Goal: Information Seeking & Learning: Learn about a topic

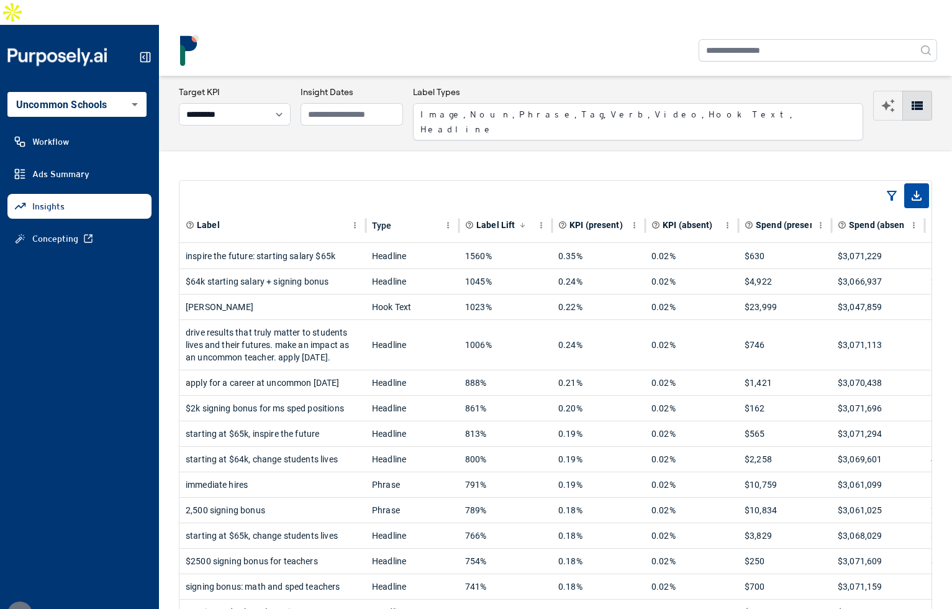
select select "*********"
click at [248, 103] on select "**********" at bounding box center [235, 114] width 112 height 22
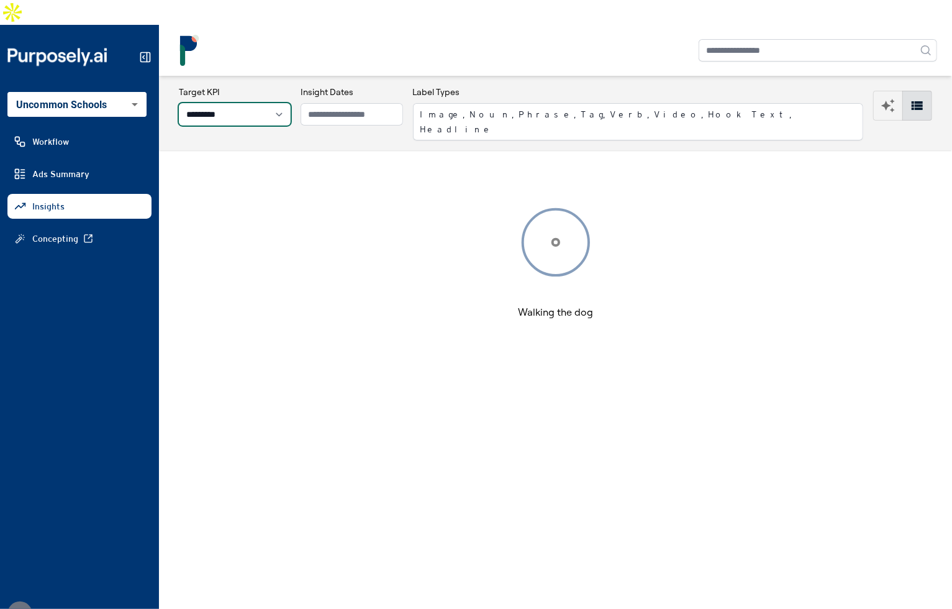
click at [271, 103] on select "**********" at bounding box center [235, 114] width 112 height 22
select select "**********"
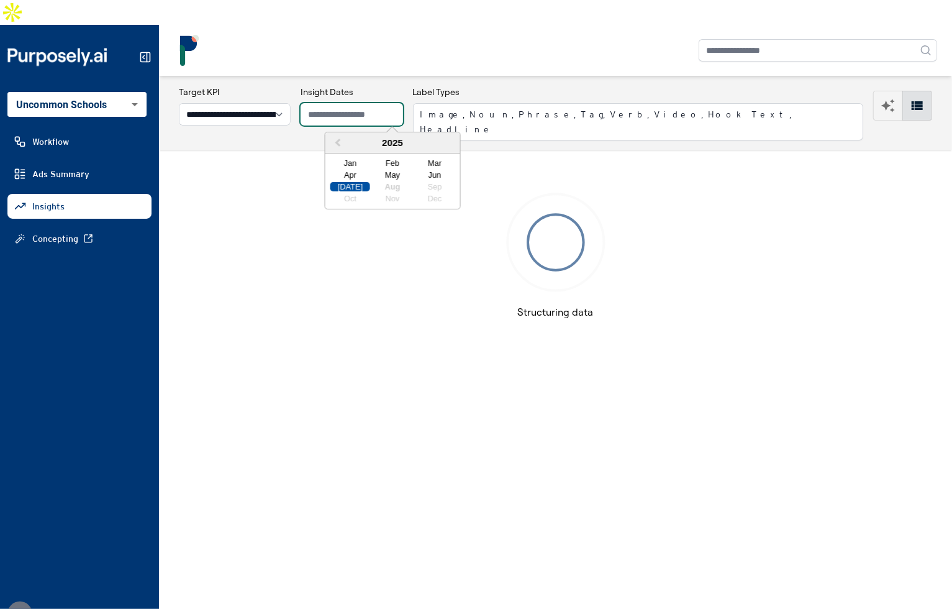
click at [344, 103] on input "text" at bounding box center [352, 114] width 102 height 22
click at [343, 158] on div "Jan" at bounding box center [350, 162] width 40 height 9
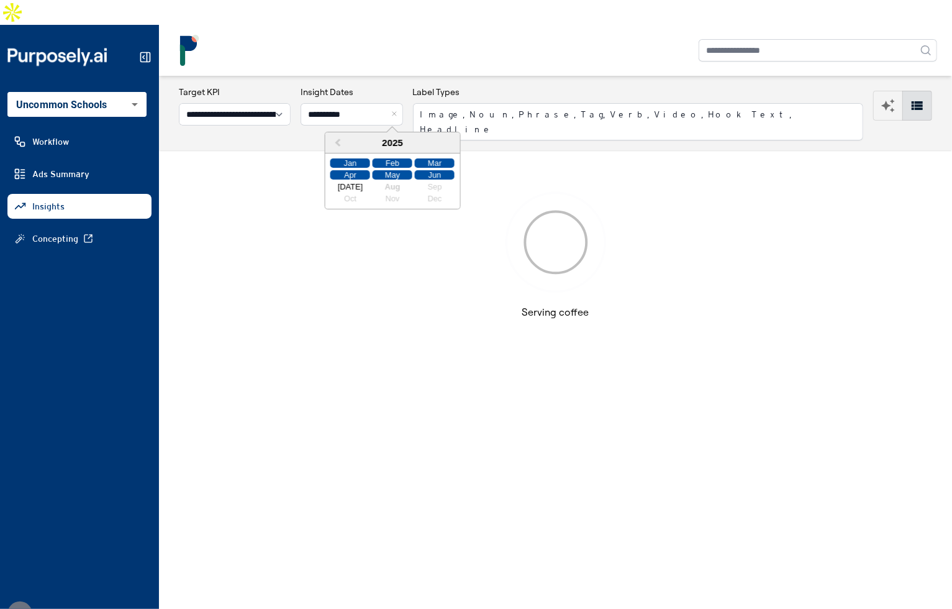
click at [430, 170] on div "Jun" at bounding box center [435, 174] width 40 height 9
type input "**********"
click at [437, 42] on nav at bounding box center [555, 50] width 793 height 51
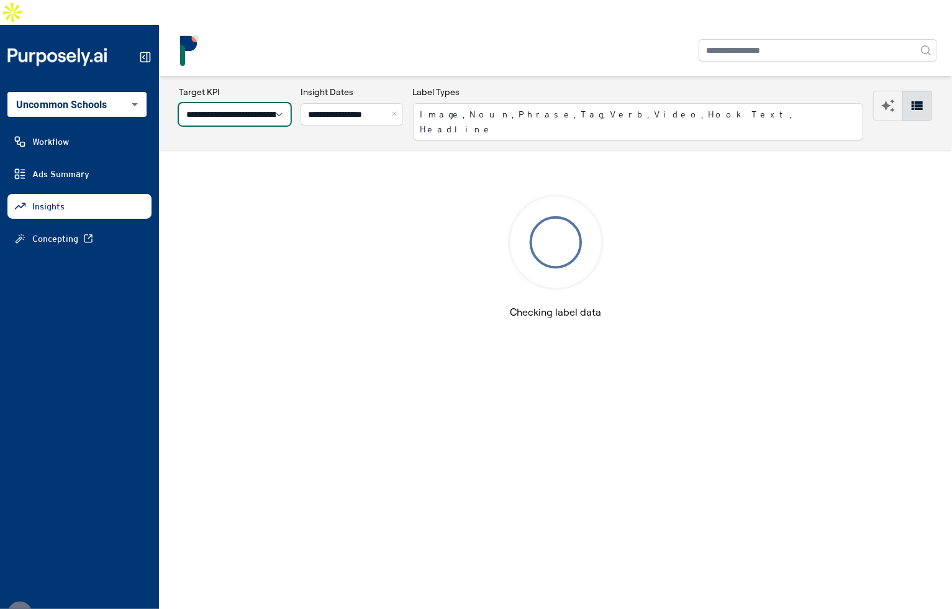
click at [291, 103] on select "**********" at bounding box center [235, 114] width 112 height 22
click at [380, 47] on nav at bounding box center [555, 50] width 793 height 51
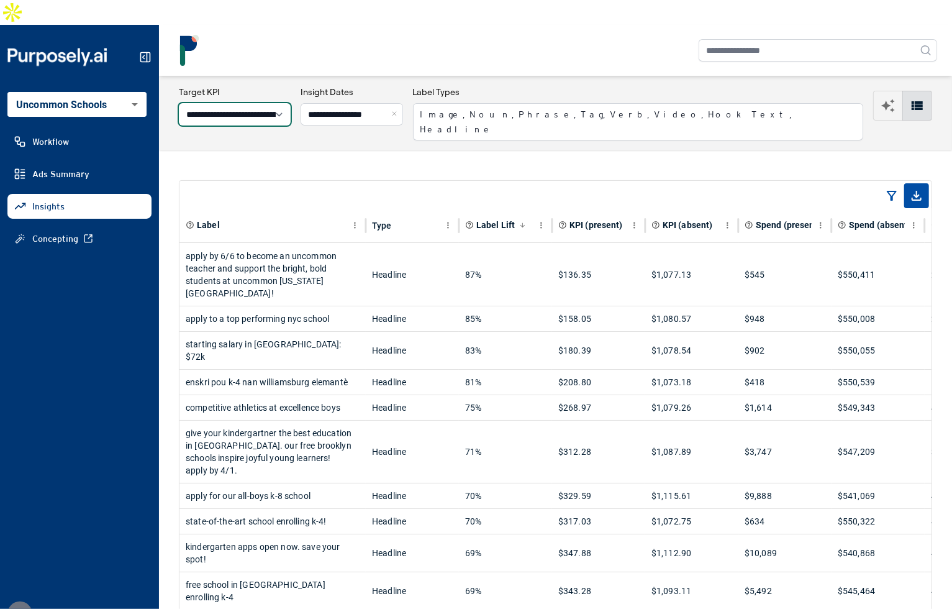
click at [291, 103] on select "**********" at bounding box center [235, 114] width 112 height 22
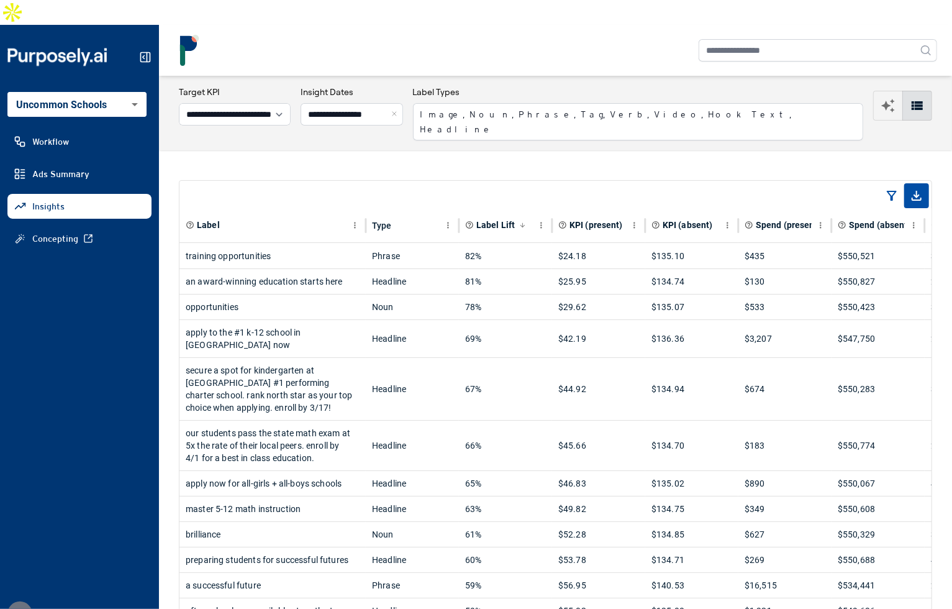
click at [509, 40] on div at bounding box center [555, 50] width 763 height 31
click at [291, 103] on select "**********" at bounding box center [235, 114] width 112 height 22
select select "**********"
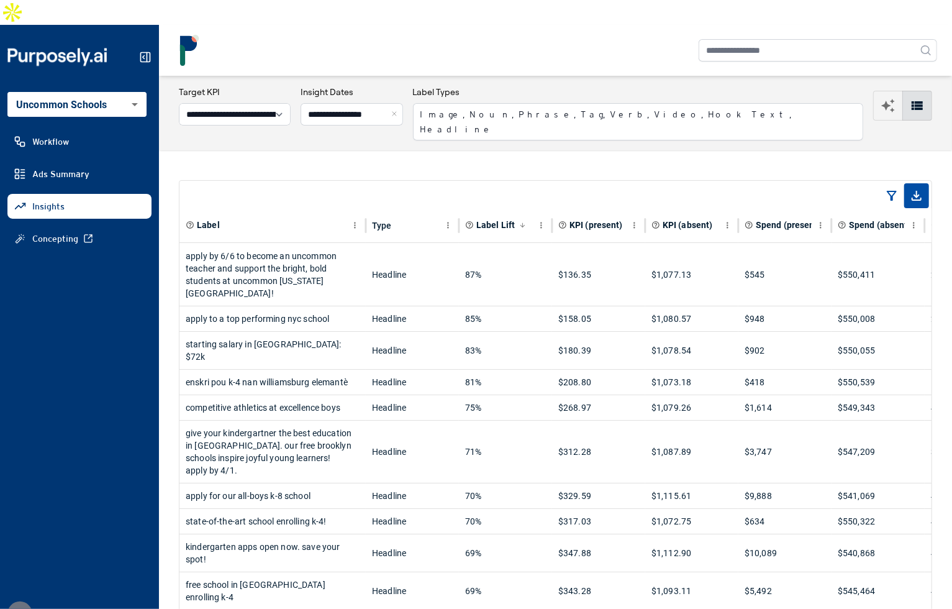
click at [307, 244] on div "apply by 6/6 to become an uncommon teacher and support the bright, bold student…" at bounding box center [273, 275] width 174 height 62
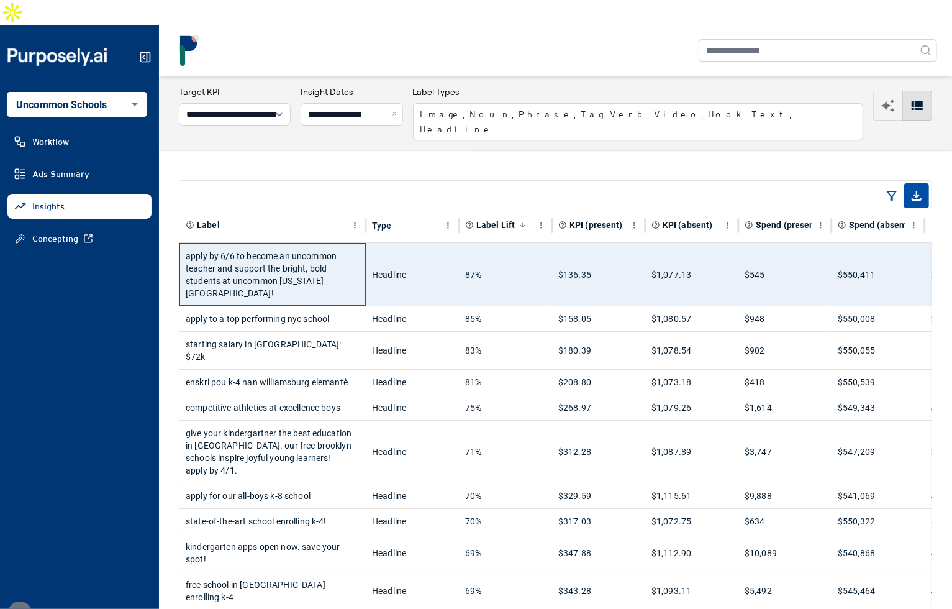
click at [307, 244] on div "apply by 6/6 to become an uncommon teacher and support the bright, bold student…" at bounding box center [273, 275] width 174 height 62
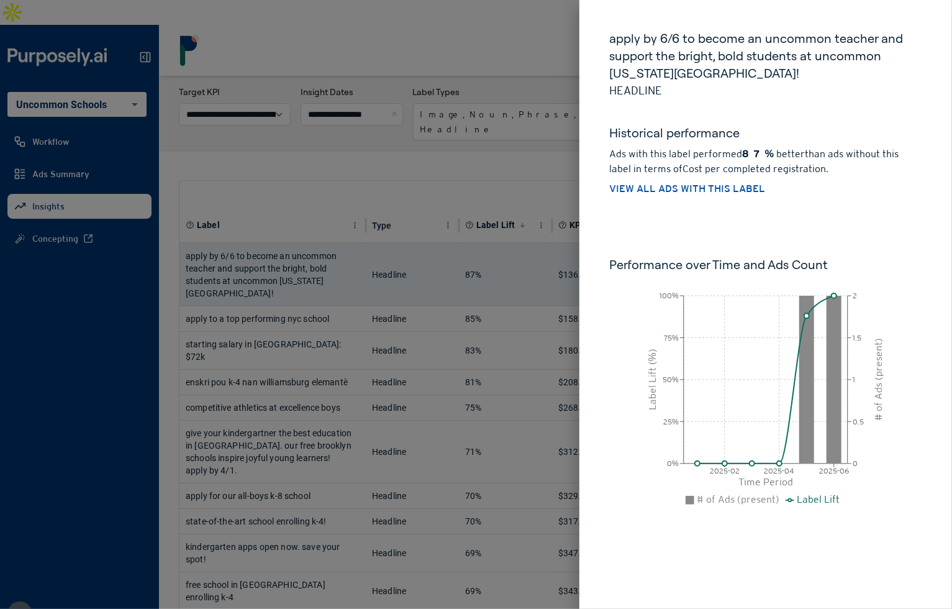
click at [496, 143] on div at bounding box center [476, 304] width 952 height 609
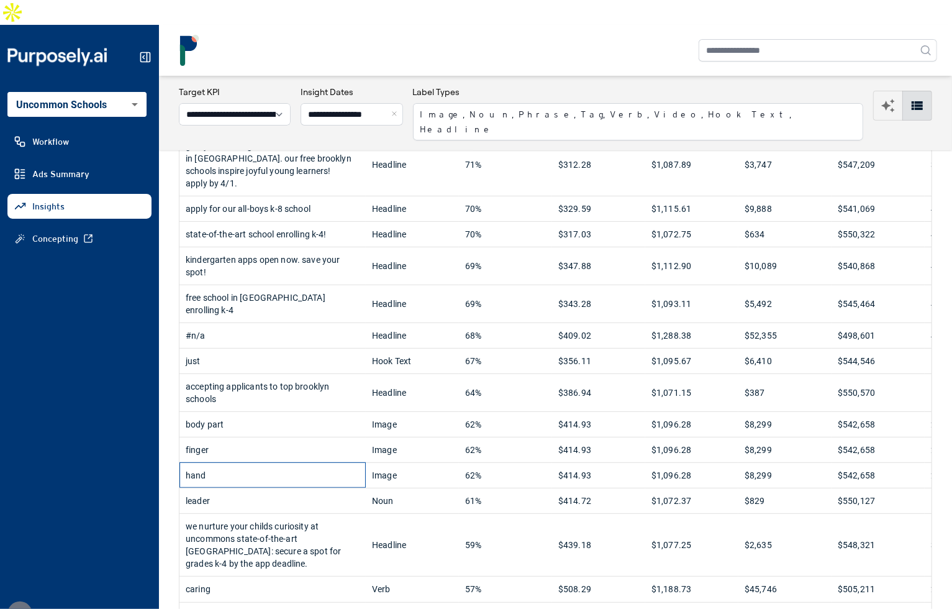
click at [322, 463] on div "hand" at bounding box center [273, 475] width 174 height 25
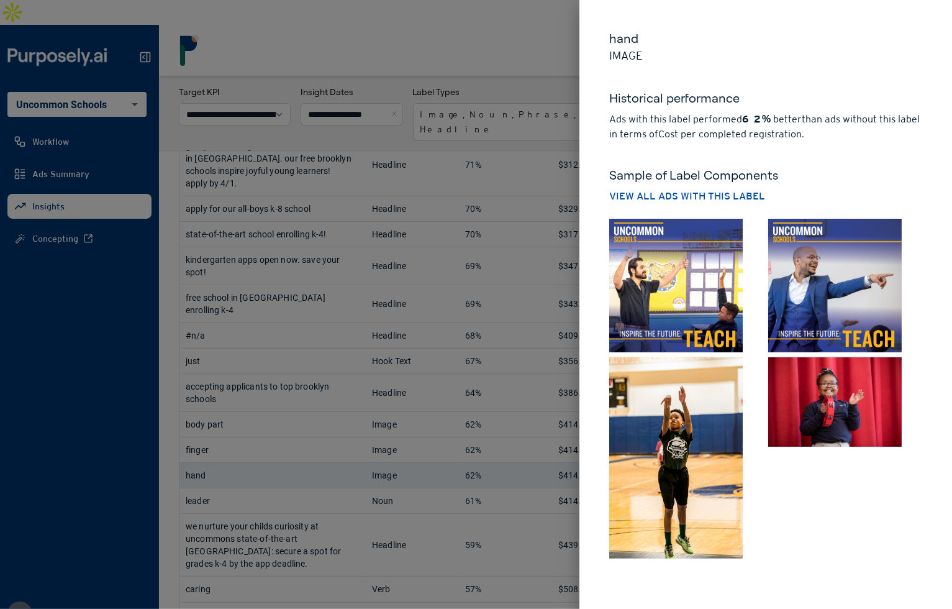
click at [669, 284] on img at bounding box center [676, 286] width 134 height 134
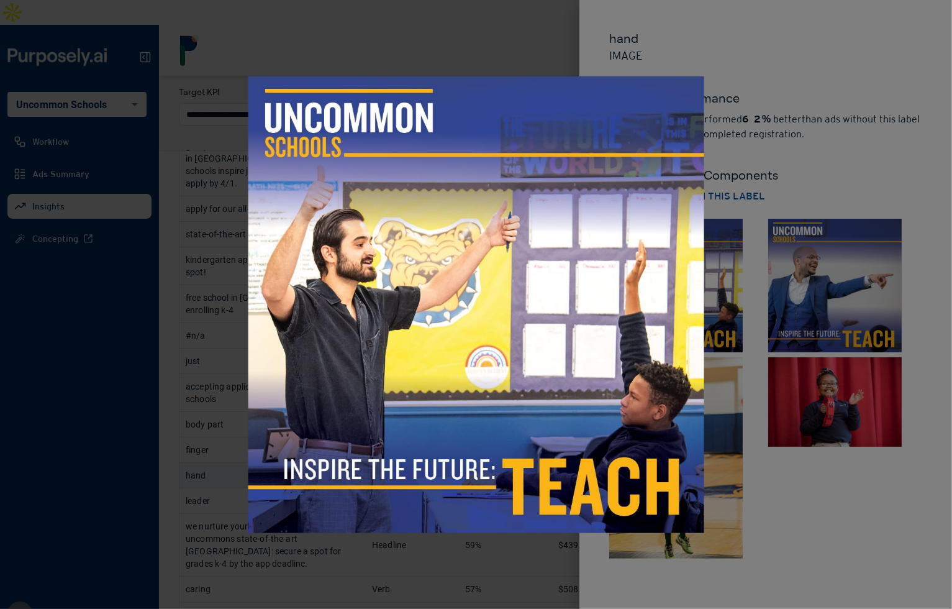
click at [845, 188] on div at bounding box center [476, 304] width 952 height 609
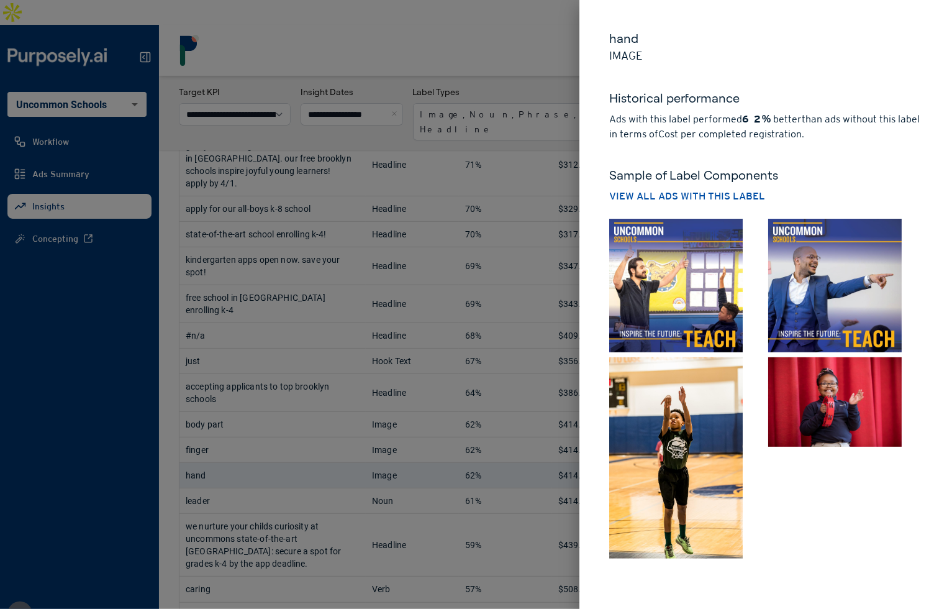
click at [870, 270] on img at bounding box center [835, 286] width 134 height 134
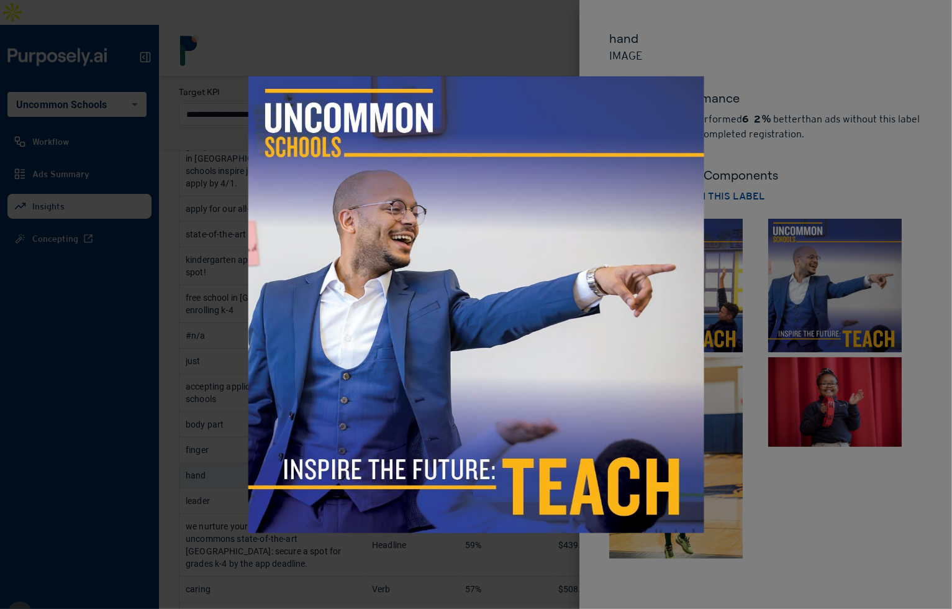
click at [860, 183] on div at bounding box center [476, 304] width 952 height 609
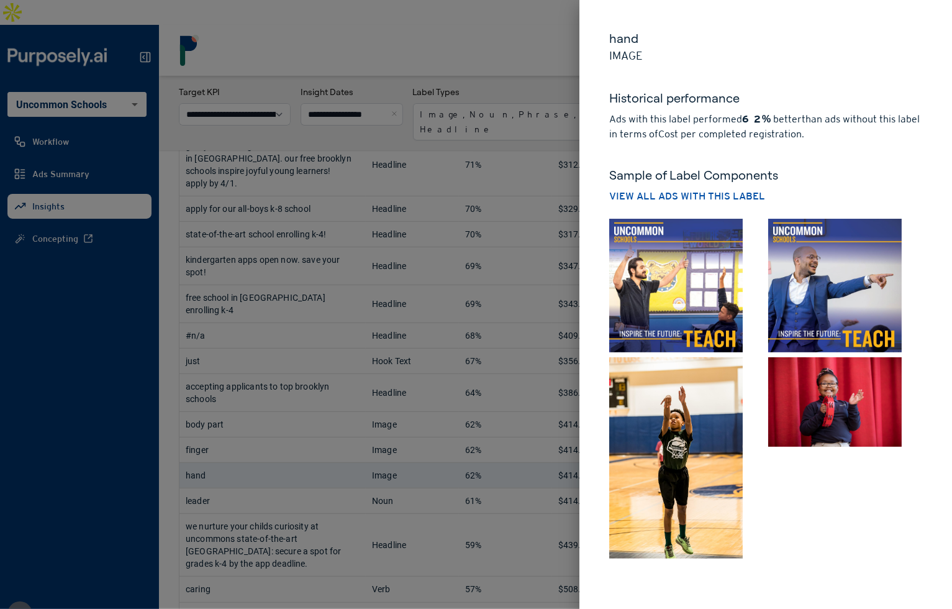
click at [827, 381] on img at bounding box center [835, 401] width 134 height 89
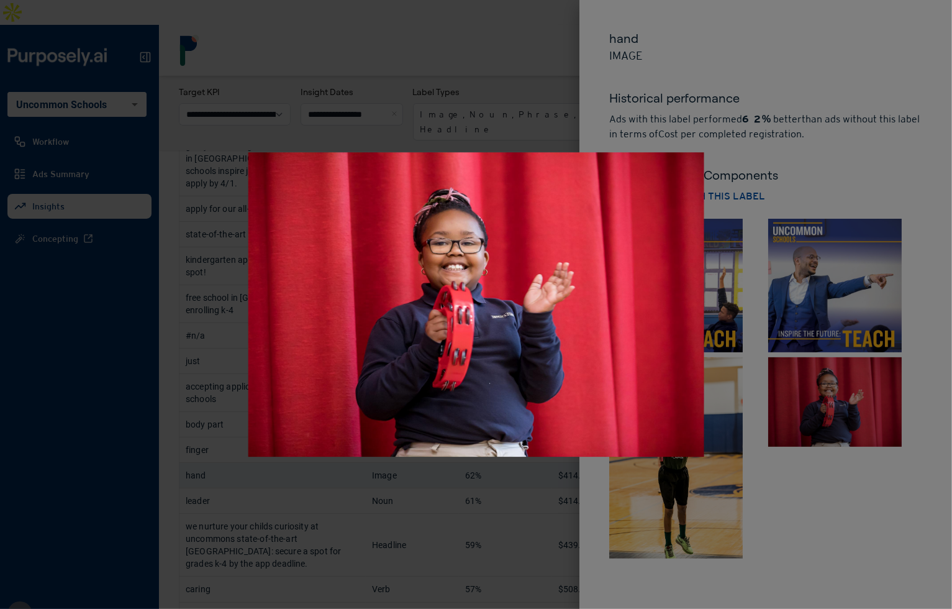
click at [827, 381] on div at bounding box center [476, 304] width 952 height 609
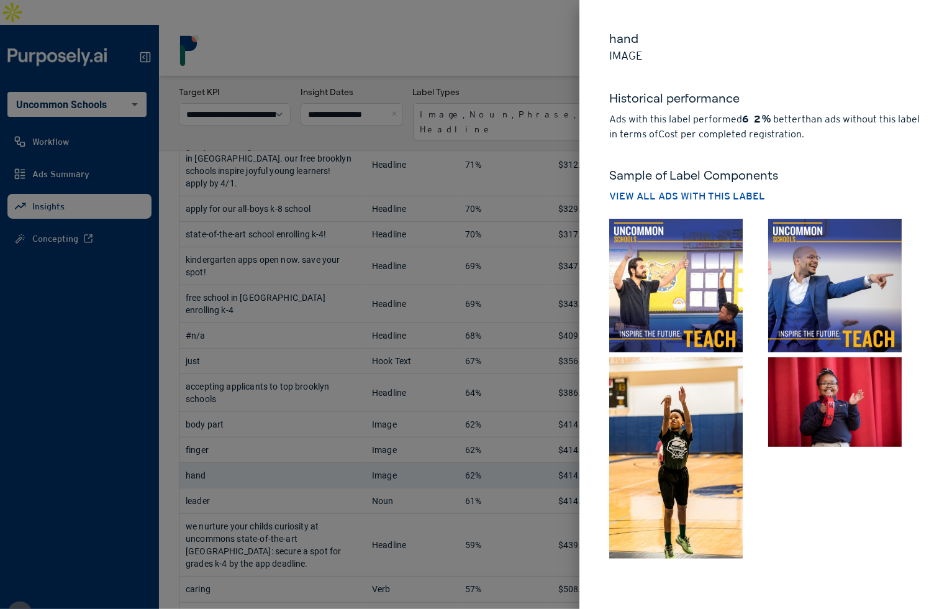
click at [719, 432] on img at bounding box center [676, 457] width 134 height 201
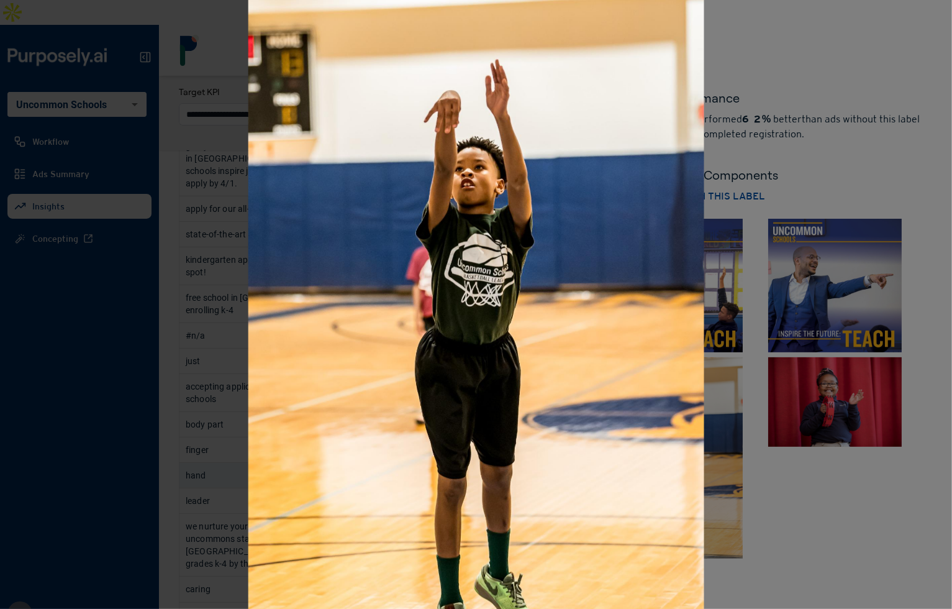
click at [724, 432] on div at bounding box center [476, 304] width 952 height 609
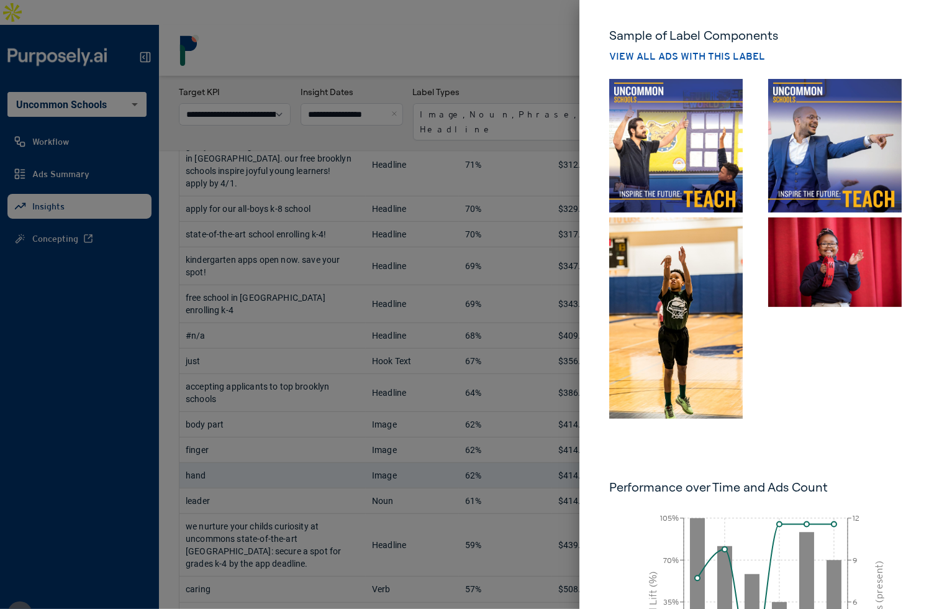
scroll to position [314, 0]
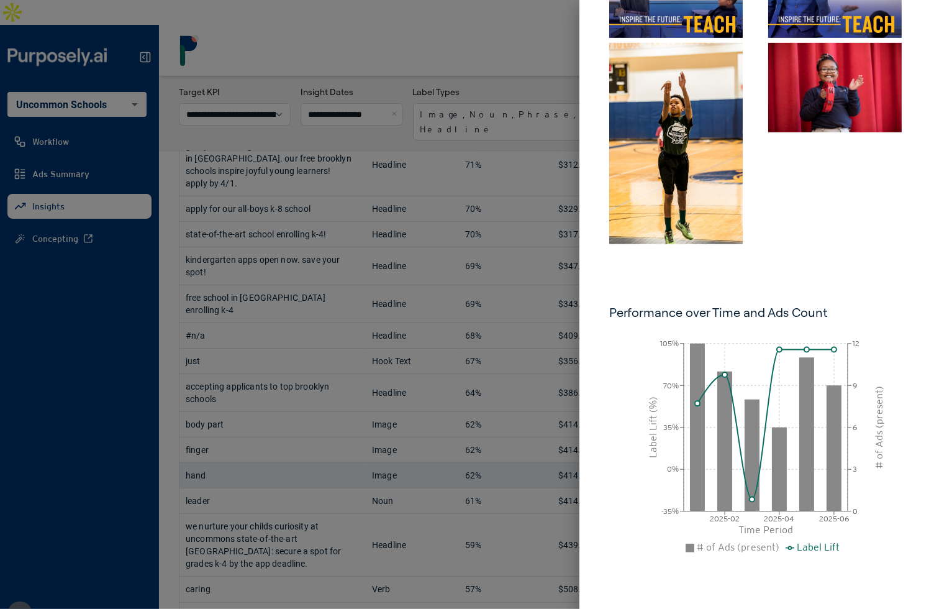
click at [859, 270] on div "hand Image Historical performance Ads with this label performed 62% better than…" at bounding box center [766, 148] width 373 height 924
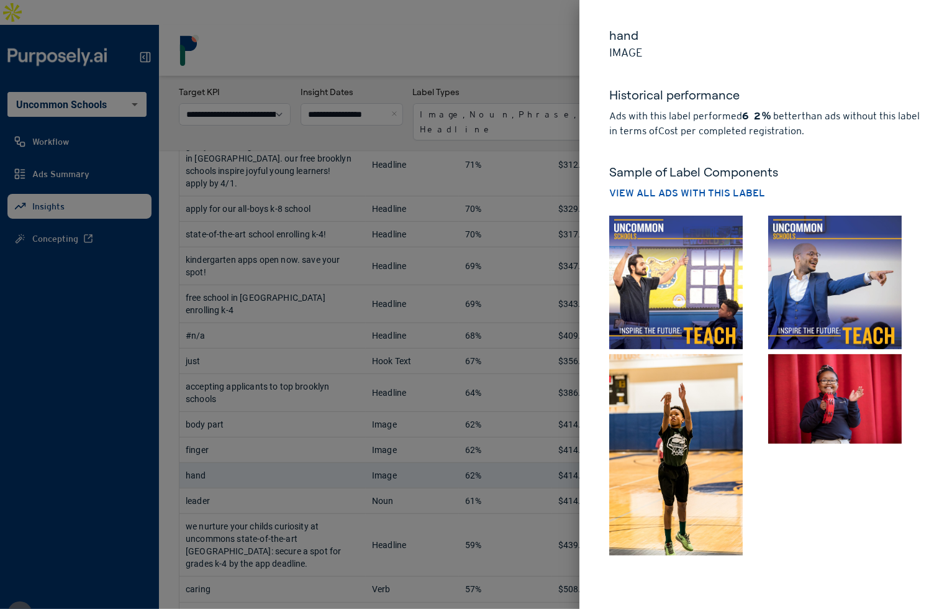
scroll to position [0, 0]
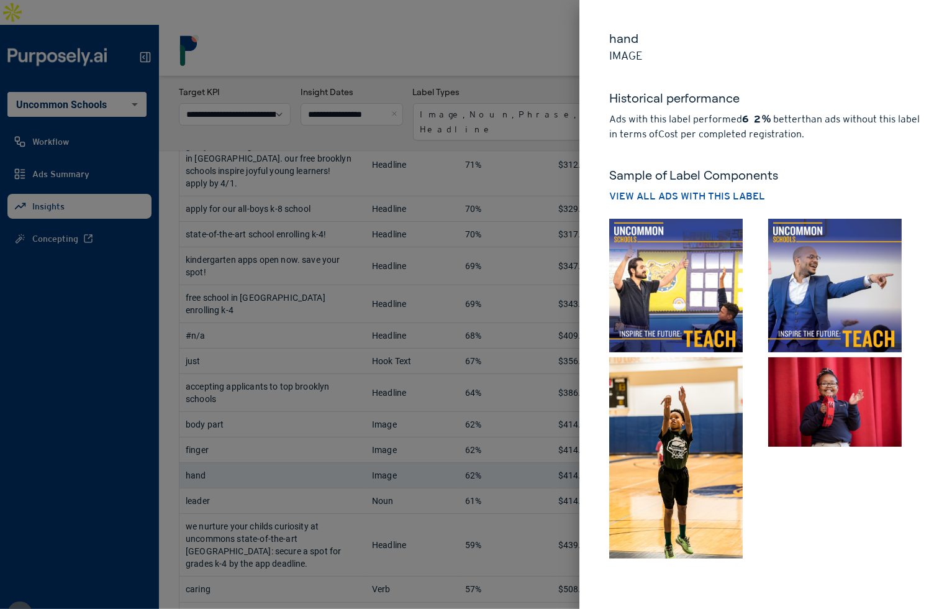
click at [321, 329] on div at bounding box center [476, 304] width 952 height 609
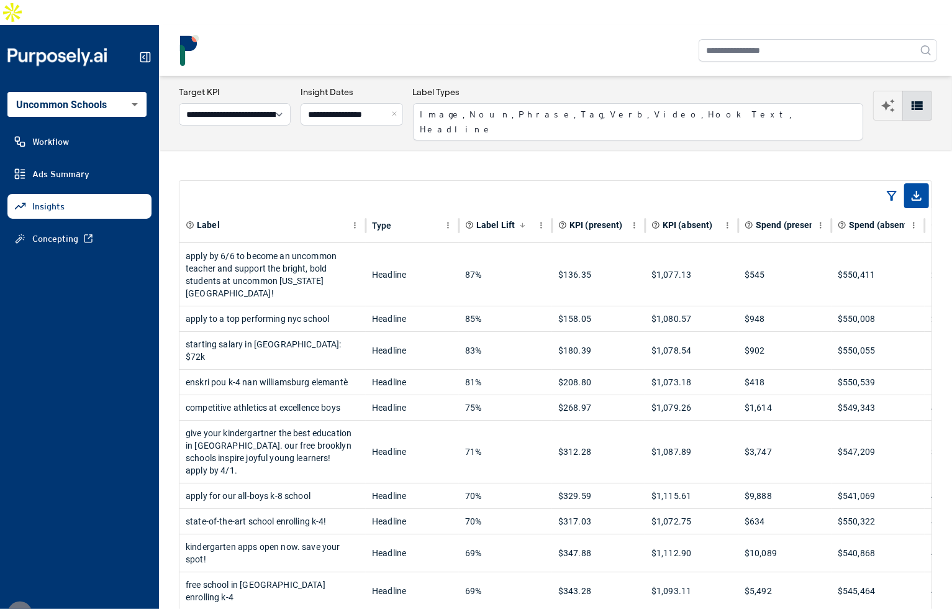
click at [403, 103] on button "Close" at bounding box center [396, 114] width 14 height 22
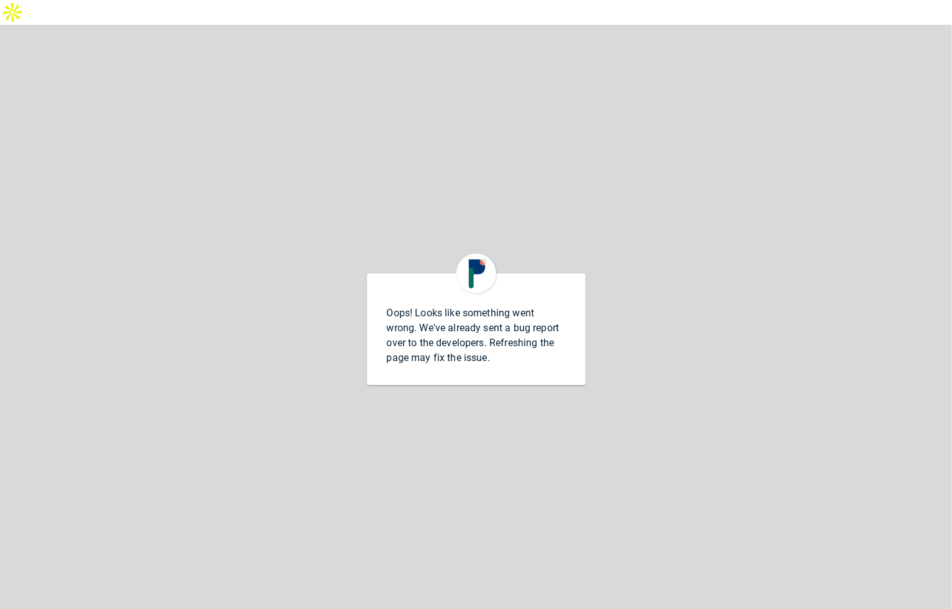
click at [463, 253] on div at bounding box center [477, 273] width 40 height 40
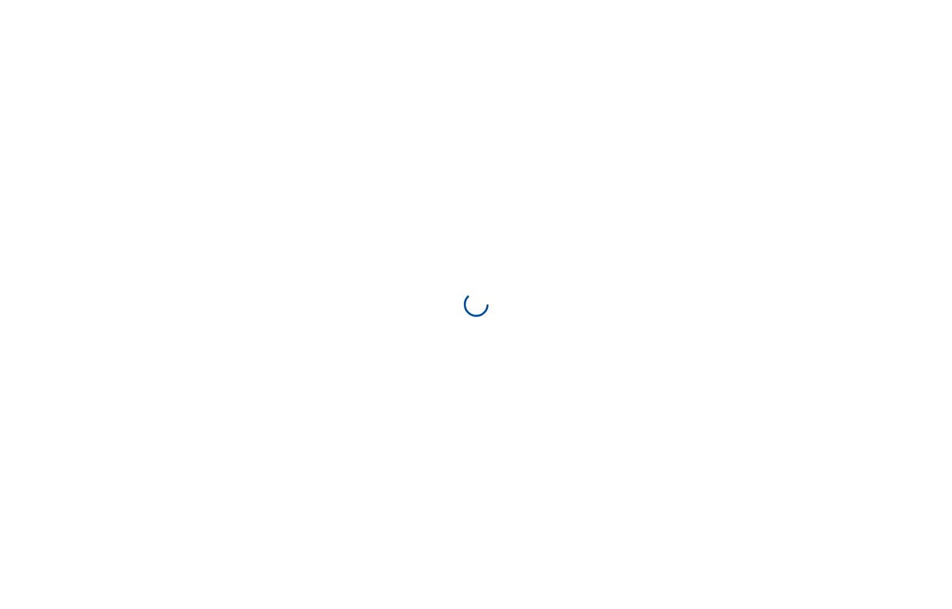
select select "**********"
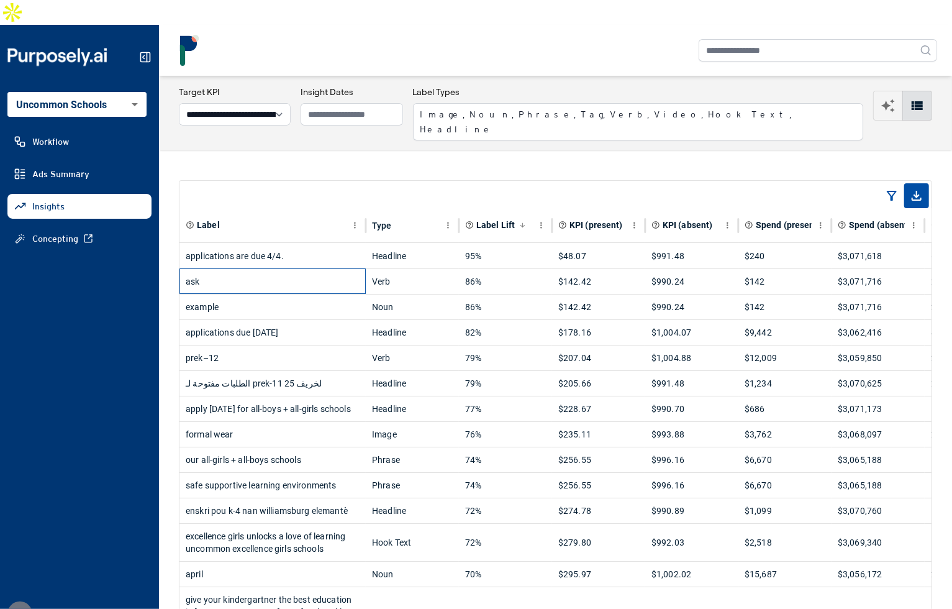
click at [303, 269] on div "ask" at bounding box center [273, 281] width 174 height 25
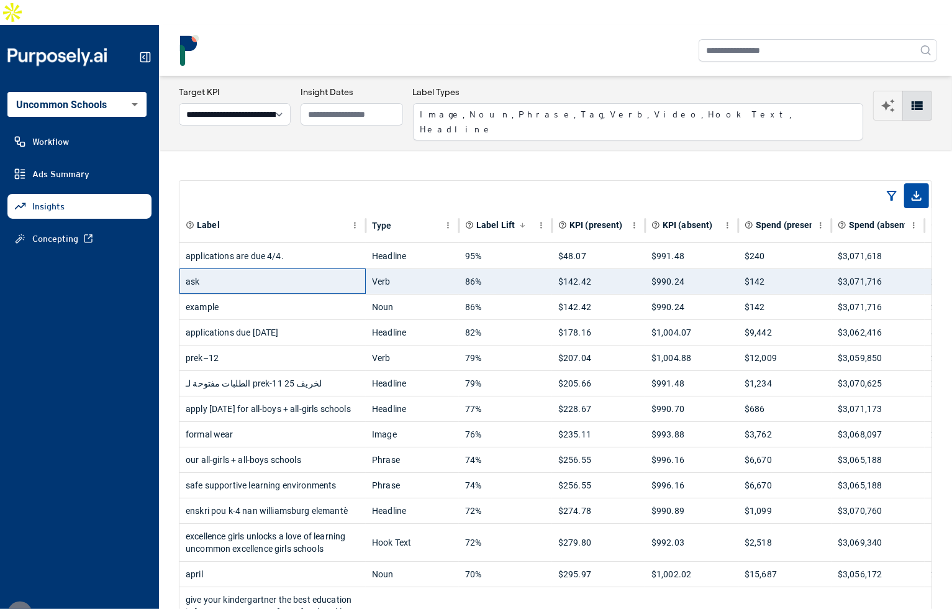
click at [303, 269] on div "ask" at bounding box center [273, 281] width 174 height 25
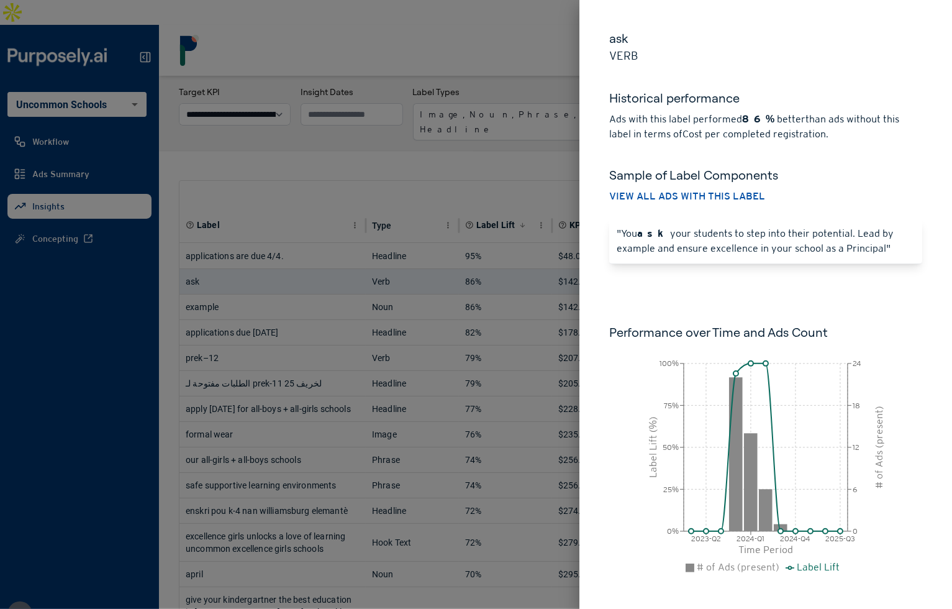
click at [442, 149] on div at bounding box center [476, 304] width 952 height 609
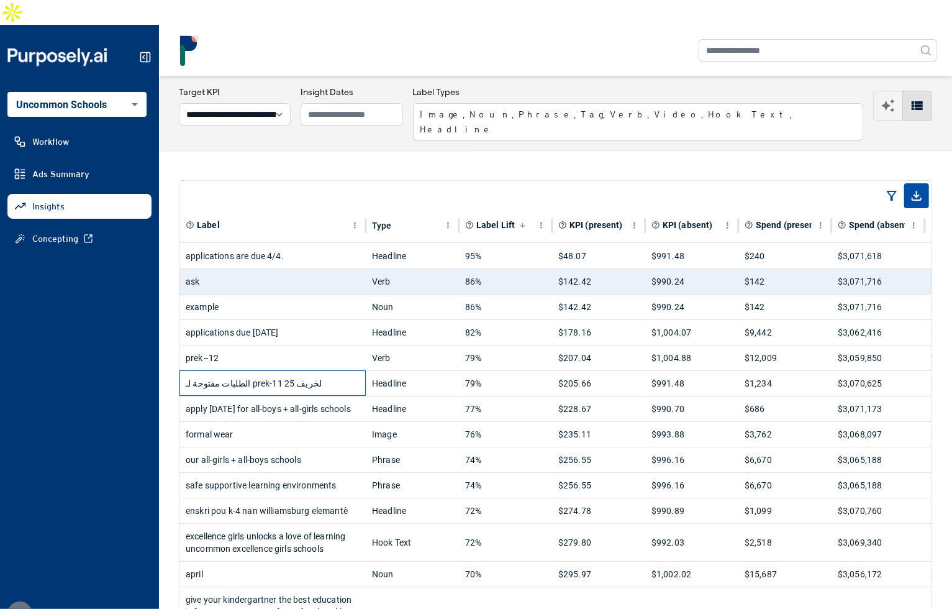
click at [333, 371] on div "الطلبات مفتوحة لـ prek-11 لخريف 25" at bounding box center [273, 383] width 174 height 25
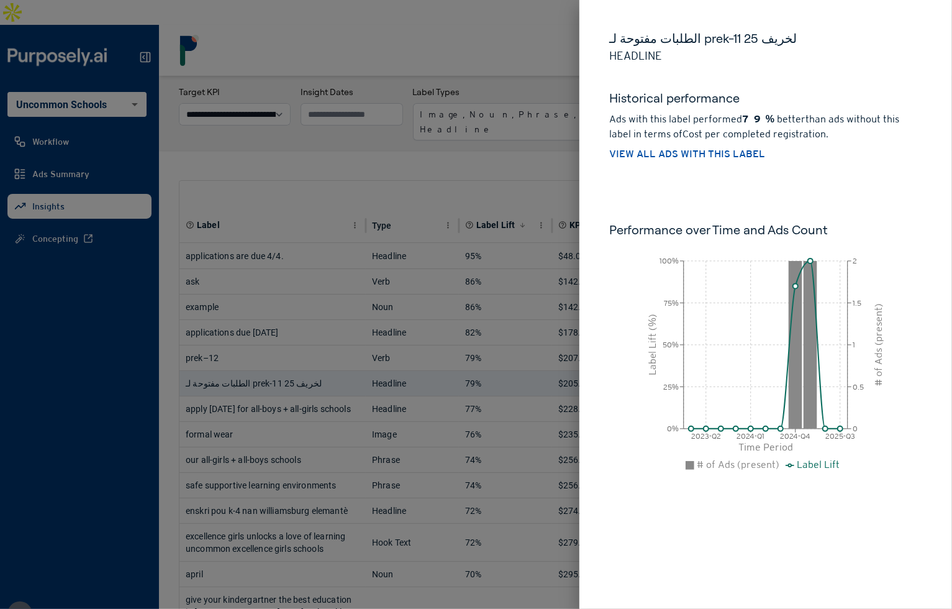
drag, startPoint x: 332, startPoint y: 350, endPoint x: 342, endPoint y: 347, distance: 9.6
click at [334, 349] on div at bounding box center [476, 304] width 952 height 609
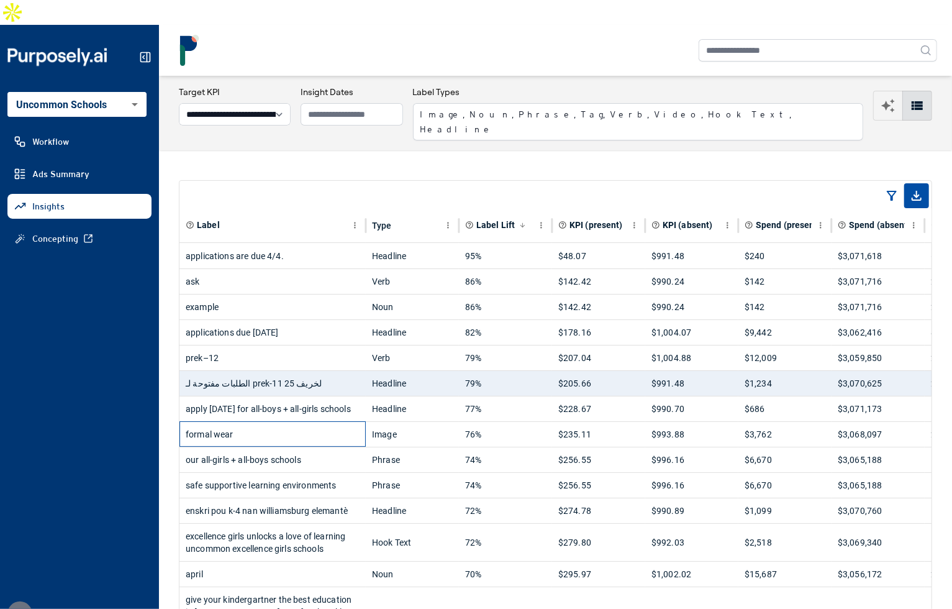
click at [334, 422] on div "formal wear" at bounding box center [273, 434] width 174 height 25
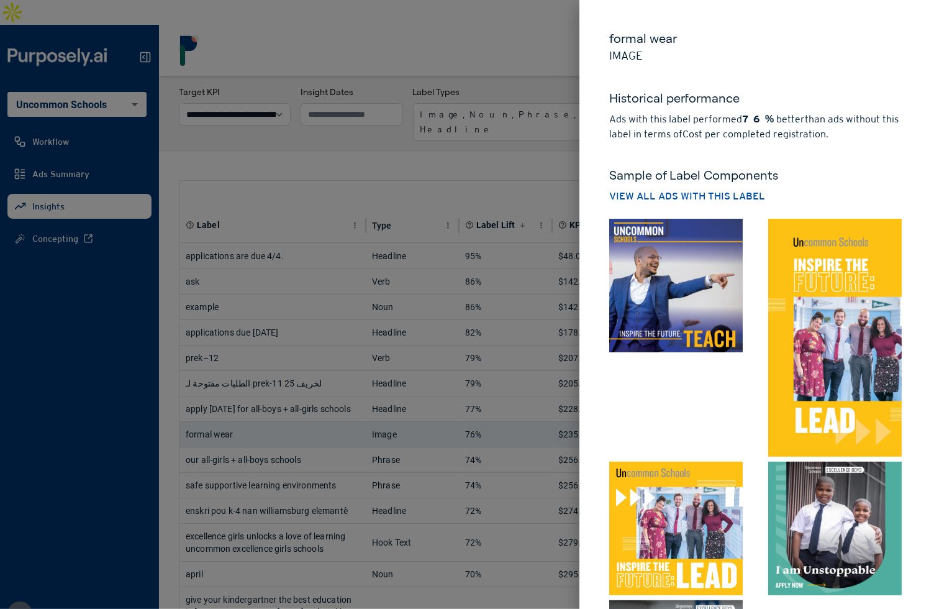
click at [675, 301] on img at bounding box center [676, 286] width 134 height 134
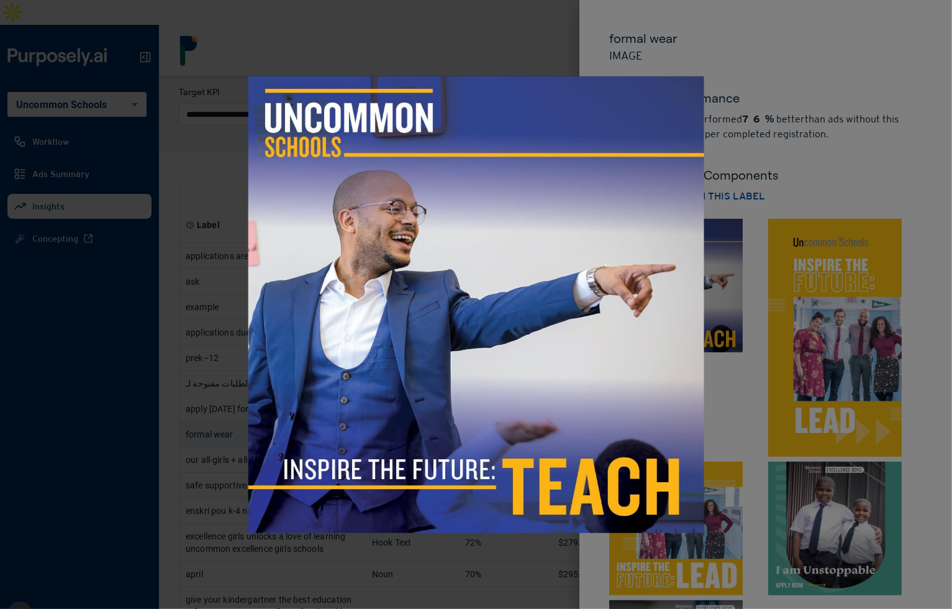
click at [722, 314] on div at bounding box center [476, 304] width 952 height 609
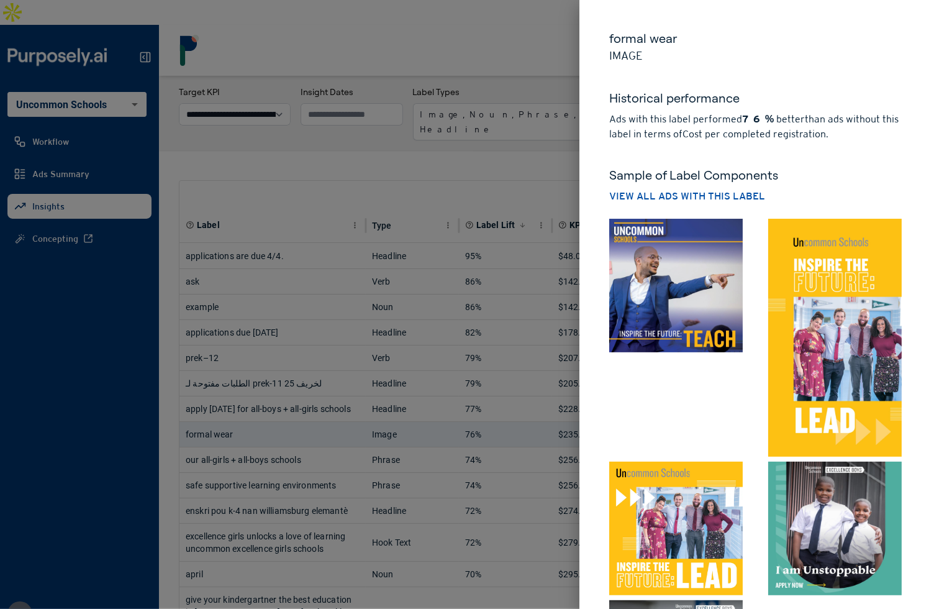
click at [808, 301] on img at bounding box center [835, 338] width 134 height 238
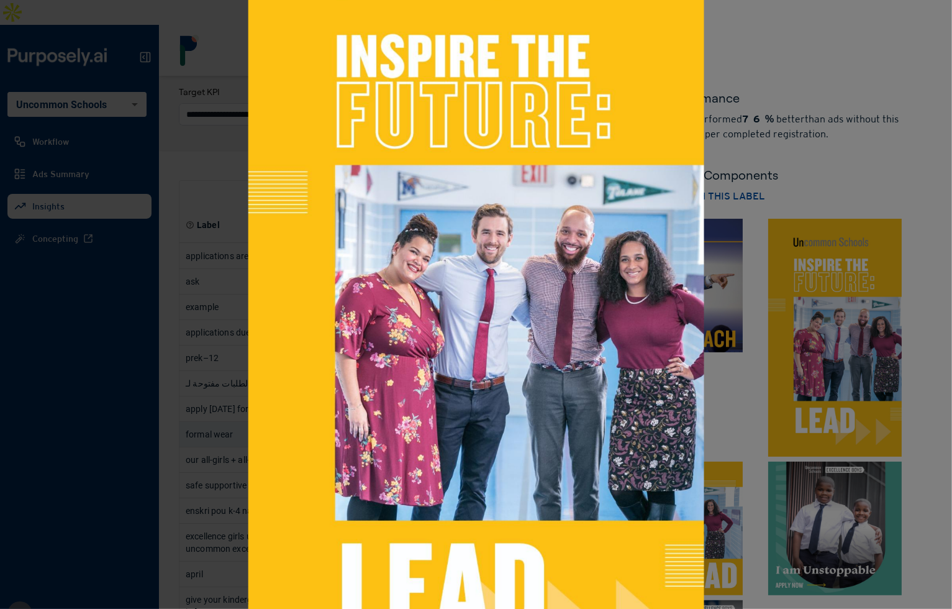
click at [808, 301] on div at bounding box center [476, 304] width 952 height 609
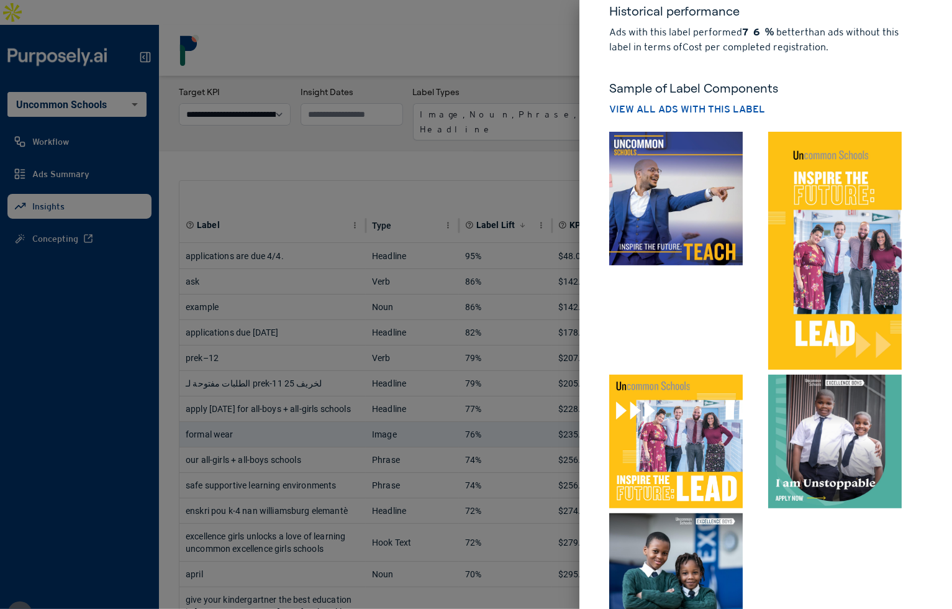
scroll to position [91, 0]
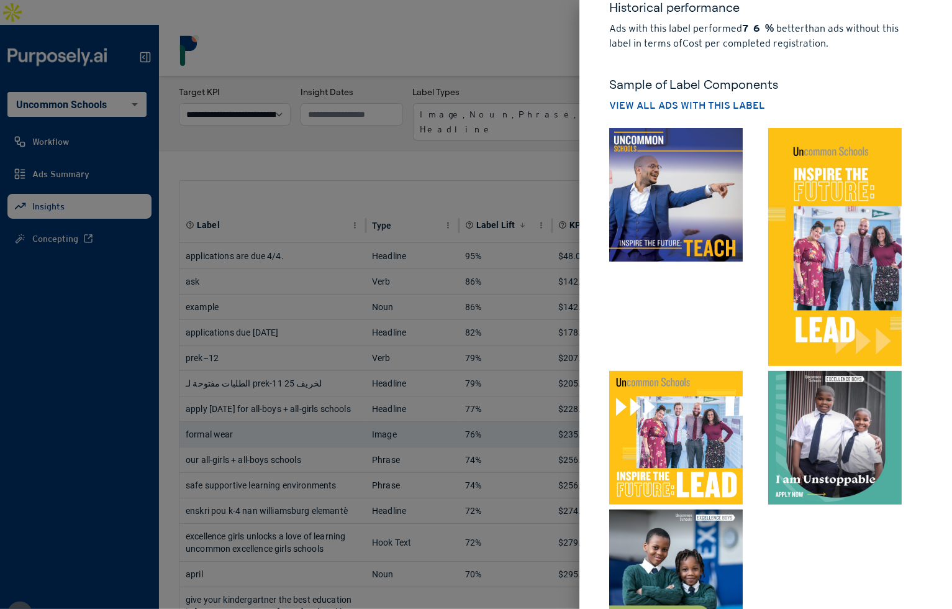
click at [850, 445] on img at bounding box center [835, 438] width 134 height 134
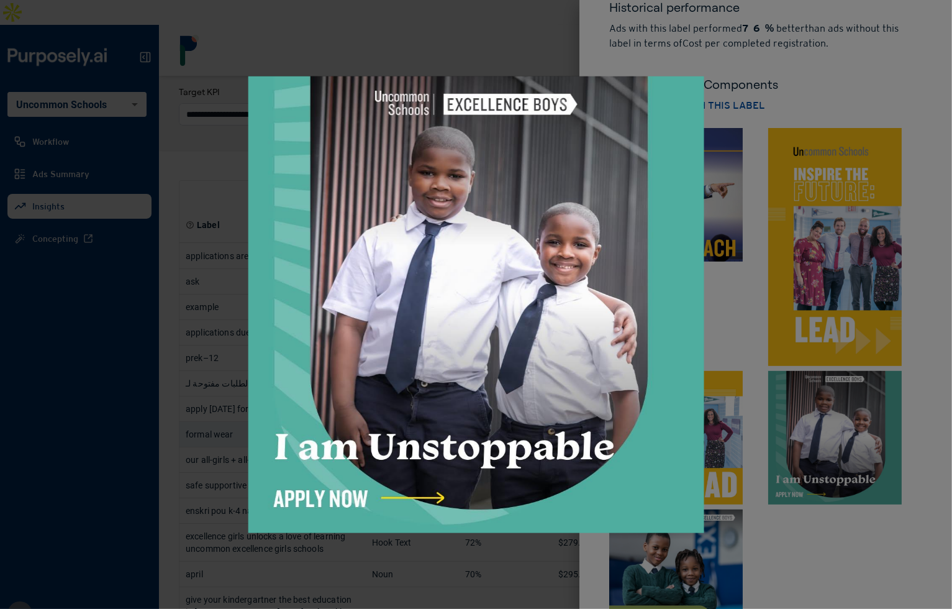
click at [849, 445] on div at bounding box center [476, 304] width 952 height 609
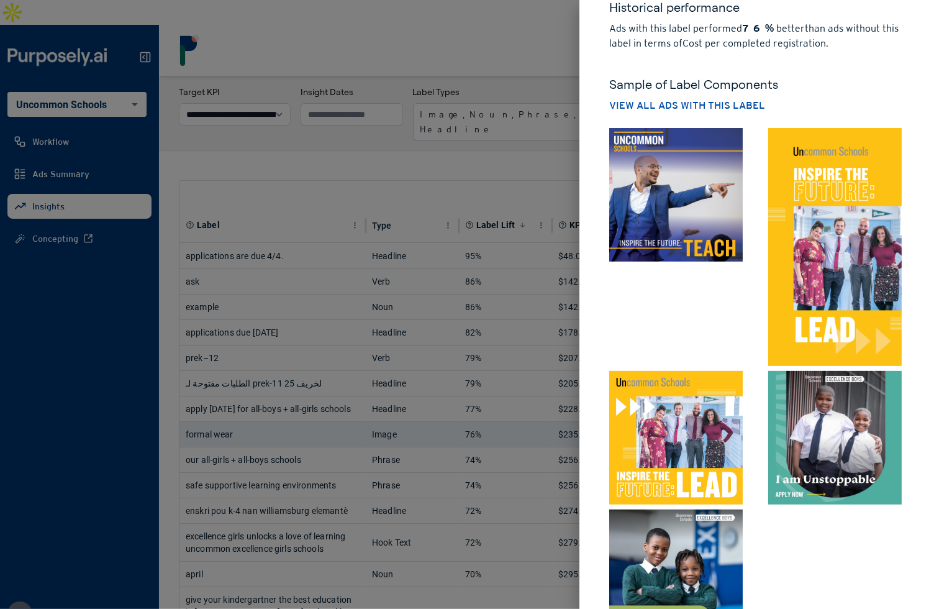
click at [722, 453] on img at bounding box center [676, 438] width 134 height 134
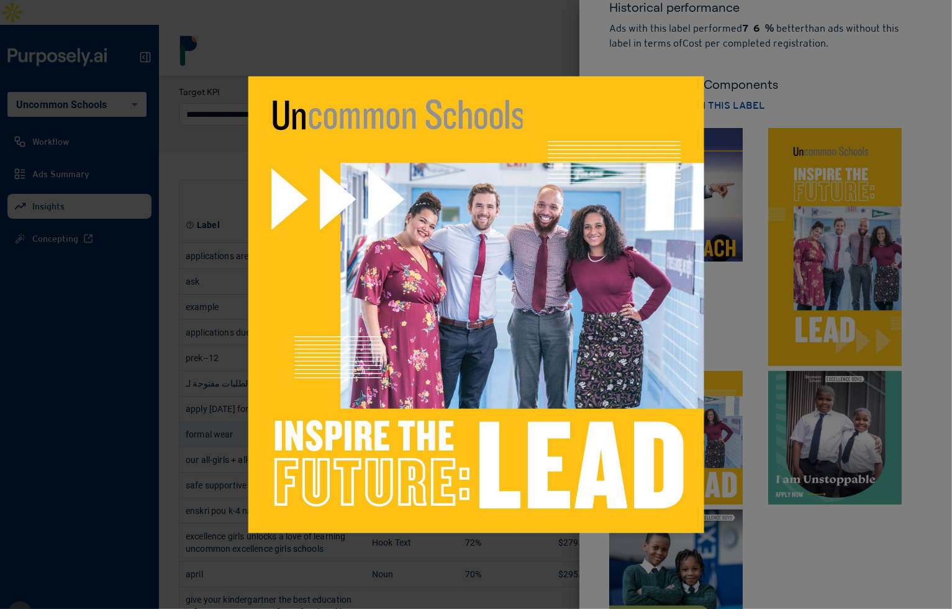
click at [740, 443] on div at bounding box center [476, 304] width 952 height 609
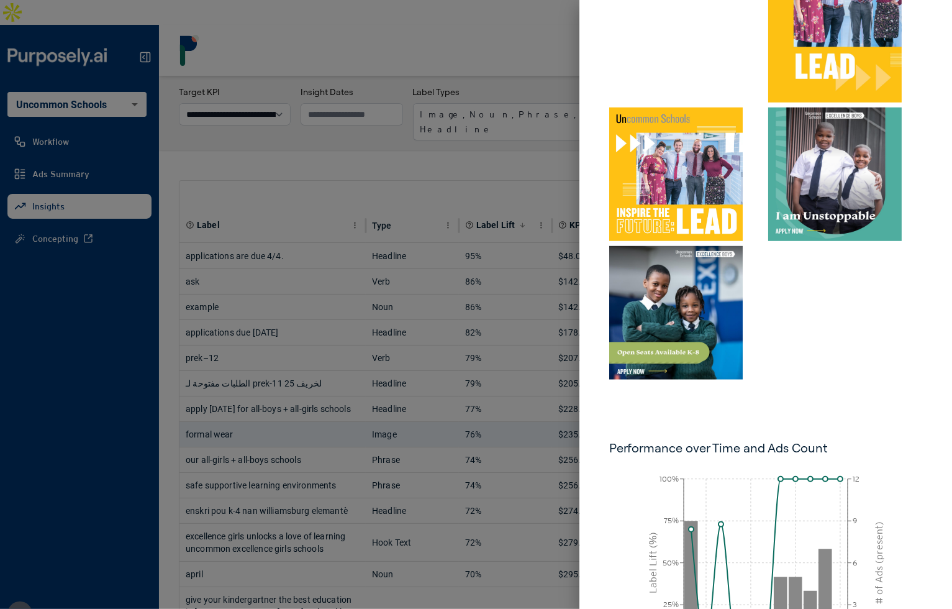
scroll to position [366, 0]
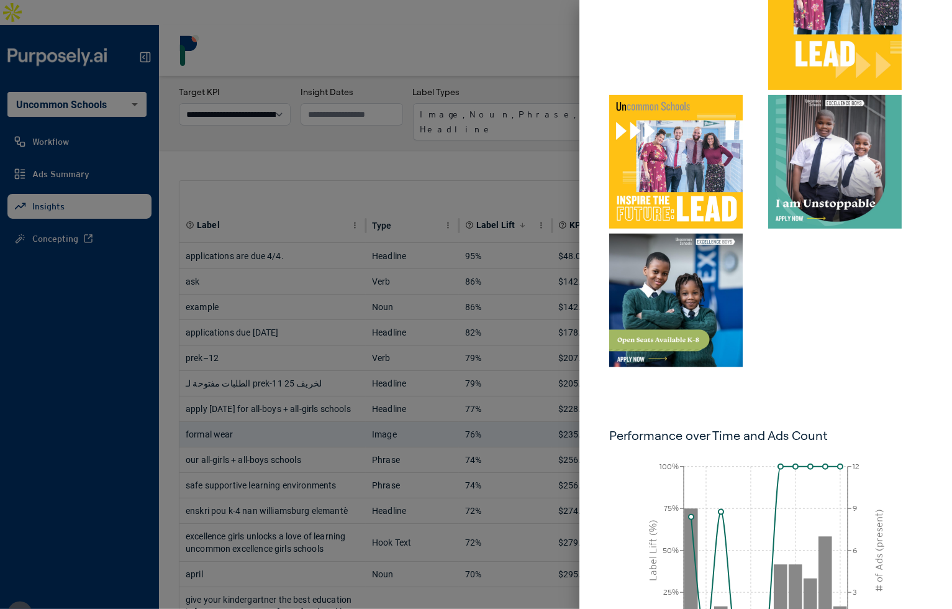
click at [679, 344] on img at bounding box center [676, 301] width 134 height 134
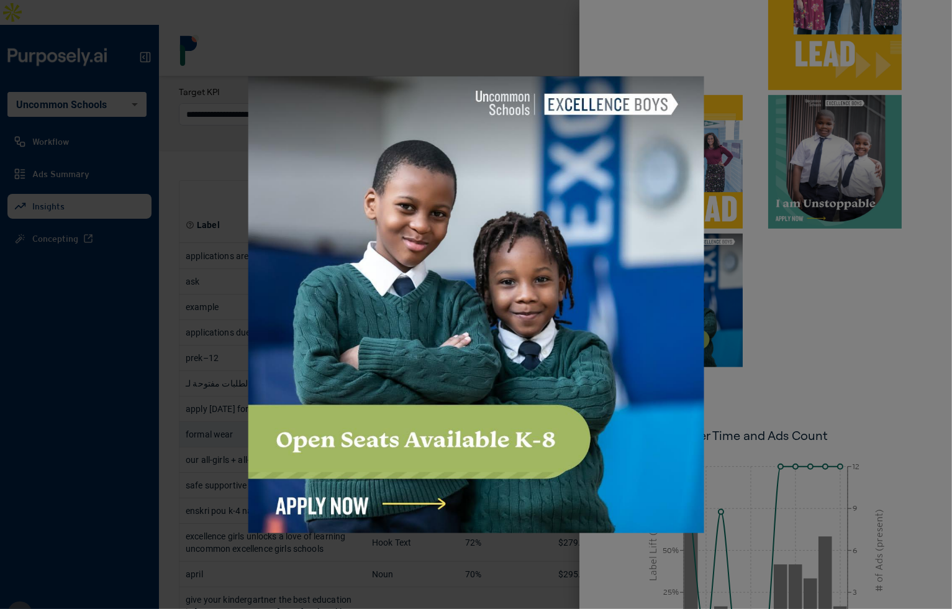
click at [785, 342] on div at bounding box center [476, 304] width 952 height 609
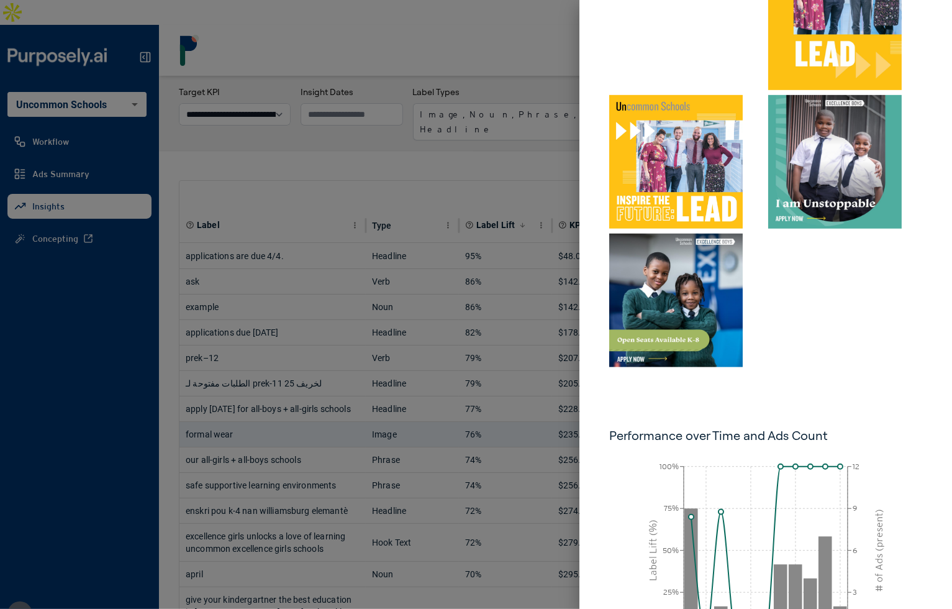
scroll to position [489, 0]
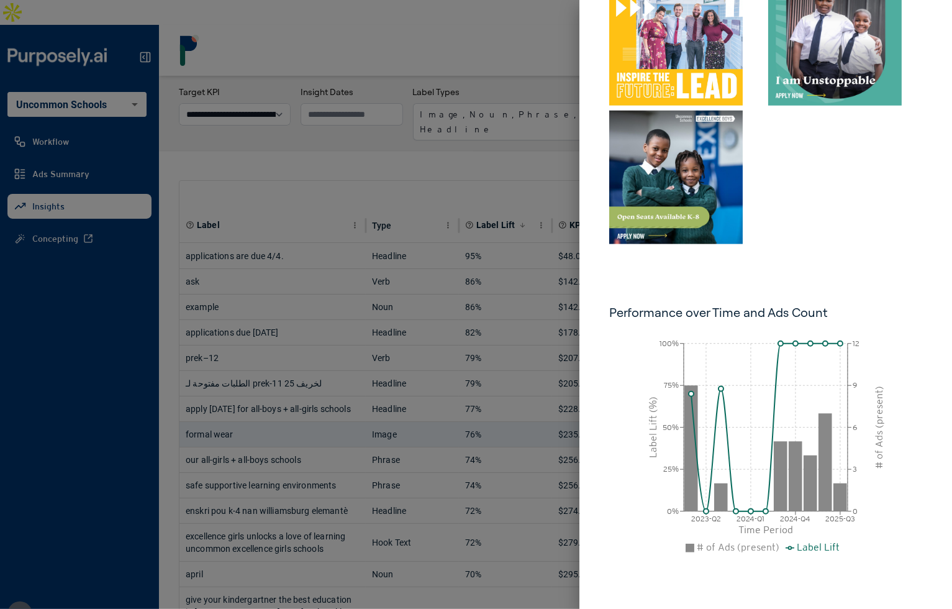
click at [519, 362] on div at bounding box center [476, 304] width 952 height 609
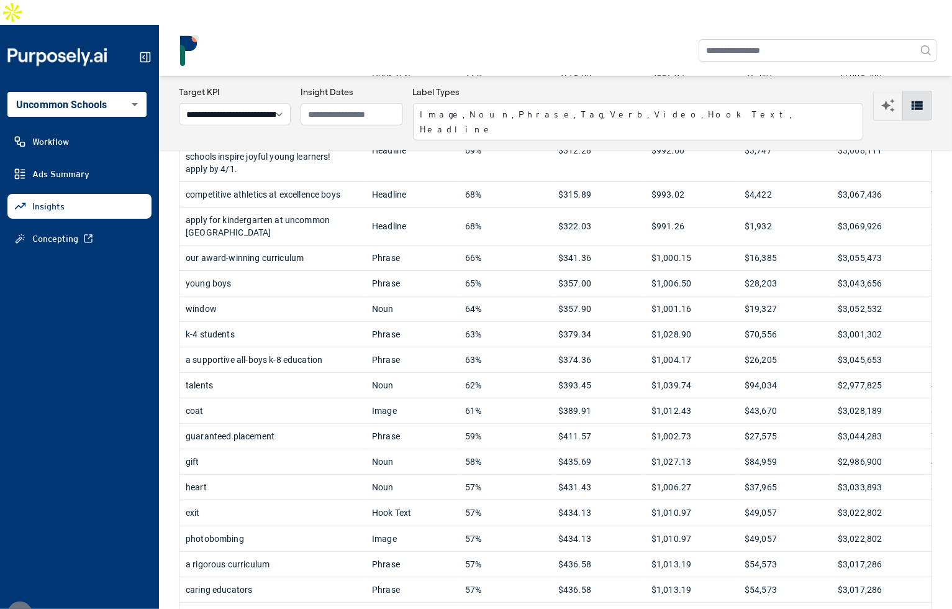
scroll to position [0, 0]
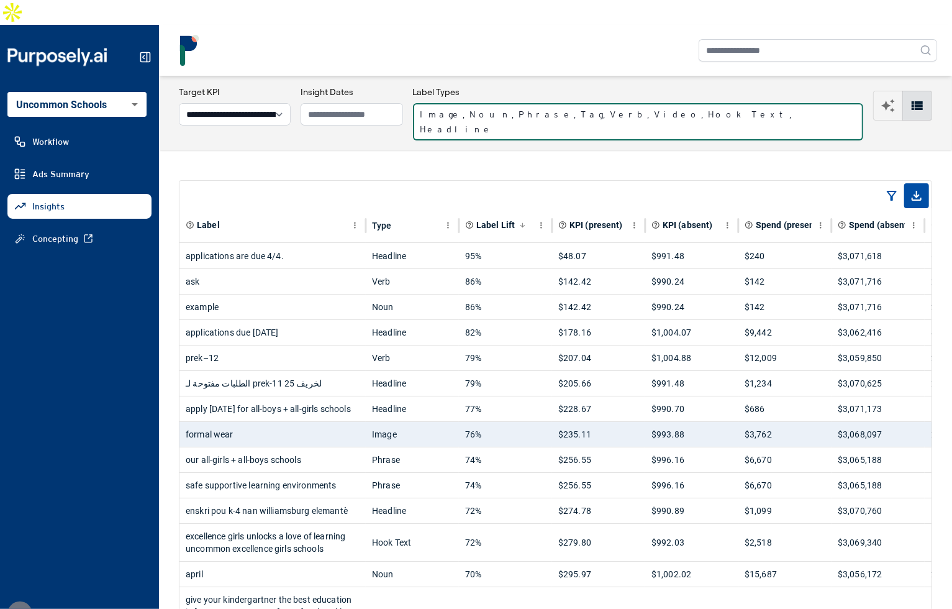
click at [562, 103] on button "Image, Noun, Phrase, Tag, Verb, Video, Hook Text, Headline" at bounding box center [638, 121] width 450 height 37
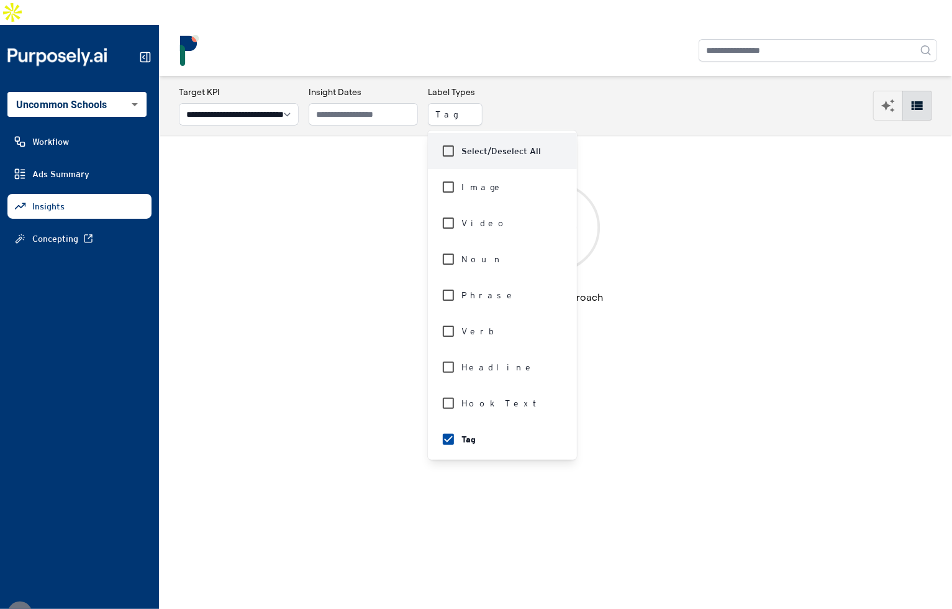
click at [530, 86] on div "**********" at bounding box center [555, 106] width 753 height 40
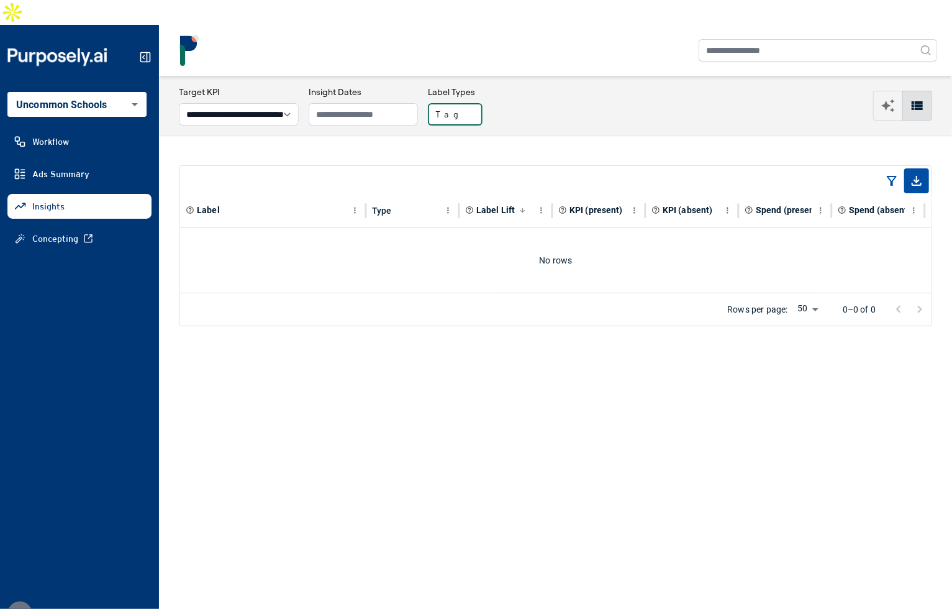
click at [483, 103] on button "Tag" at bounding box center [455, 114] width 55 height 22
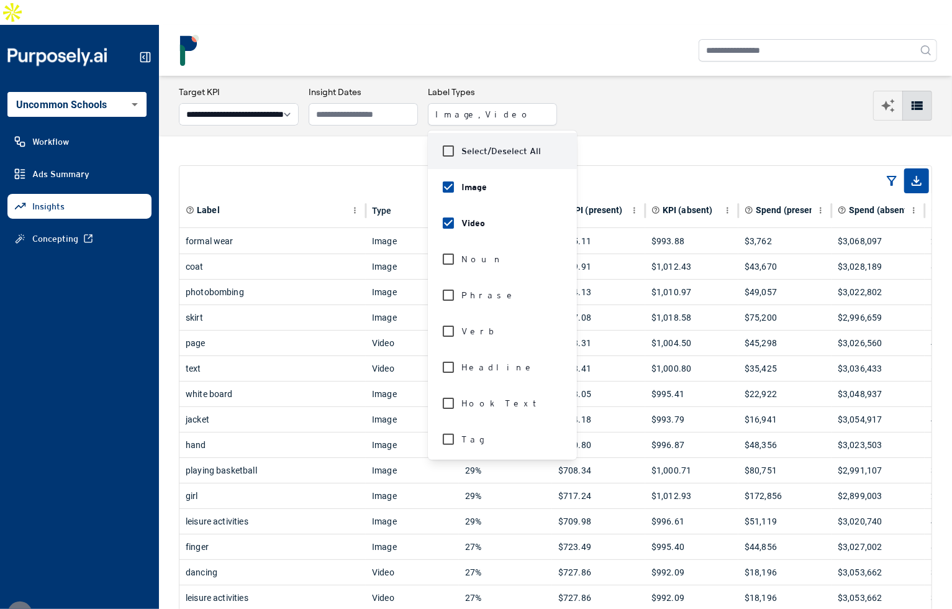
click at [576, 86] on div "**********" at bounding box center [555, 106] width 753 height 40
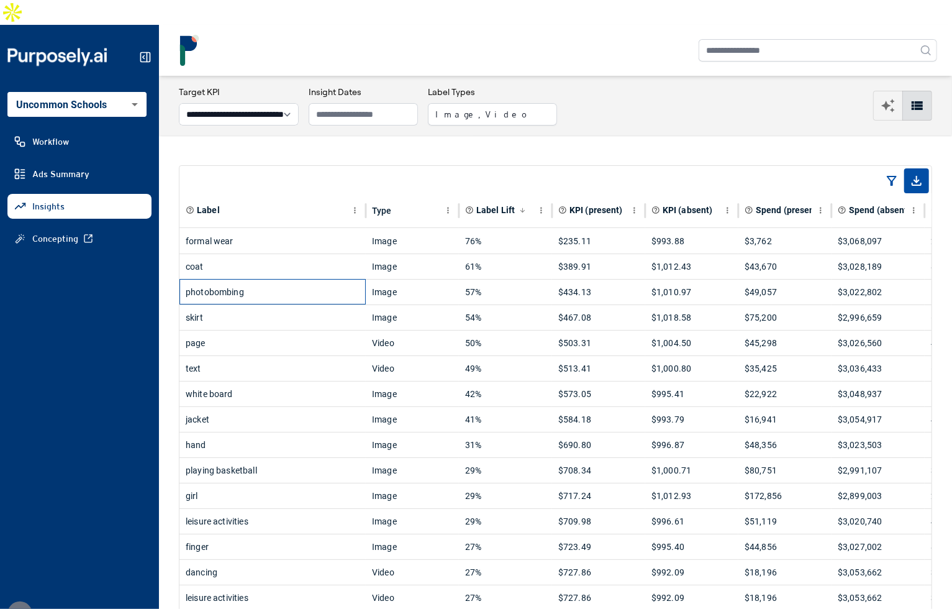
click at [323, 280] on div "photobombing" at bounding box center [273, 292] width 174 height 25
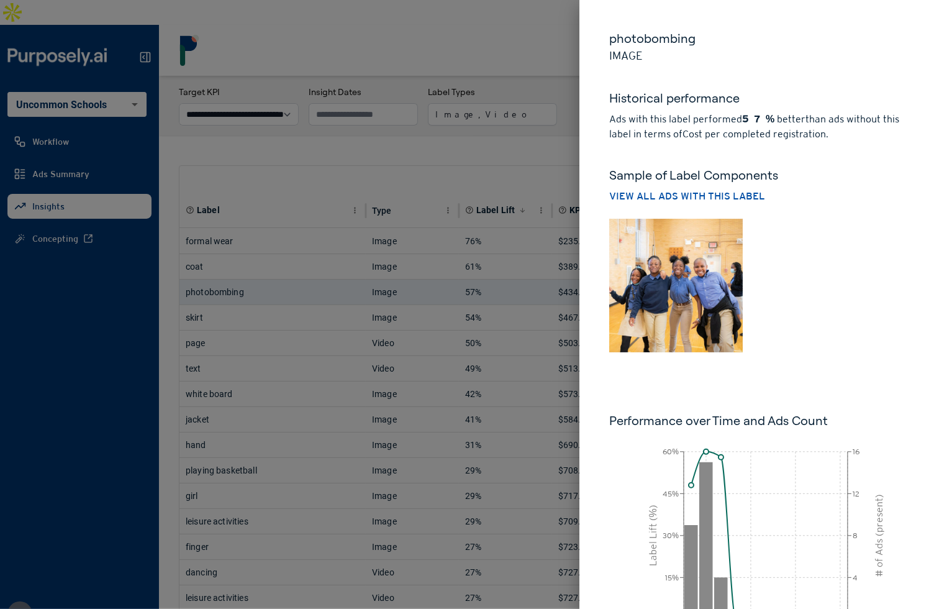
click at [676, 307] on img at bounding box center [676, 286] width 134 height 134
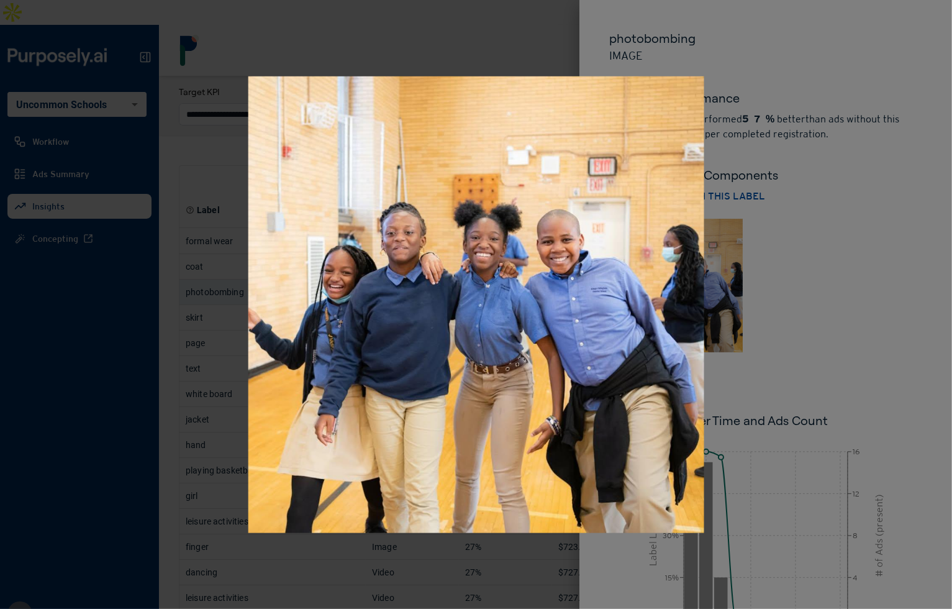
click at [849, 232] on div at bounding box center [476, 304] width 952 height 609
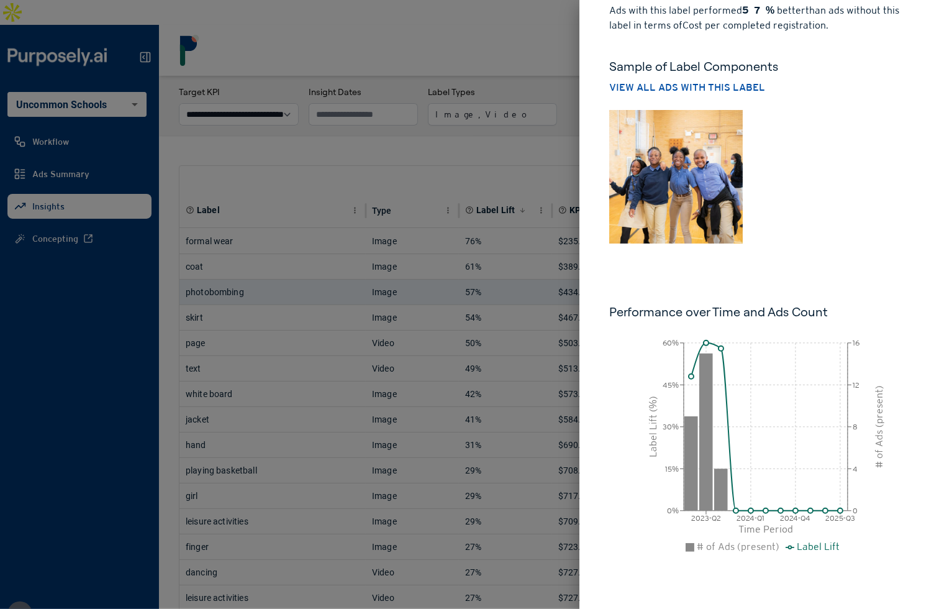
scroll to position [6, 0]
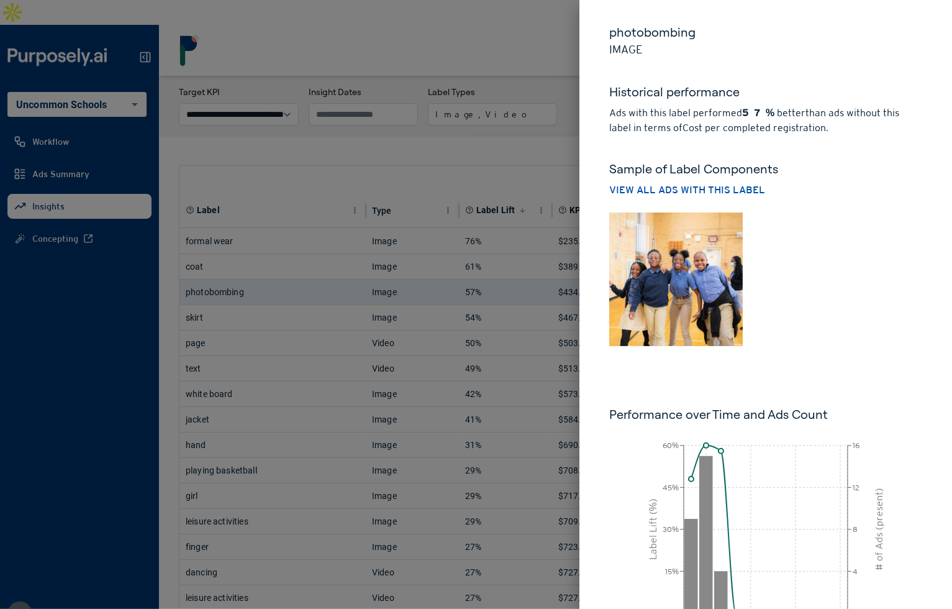
click at [472, 176] on div at bounding box center [476, 304] width 952 height 609
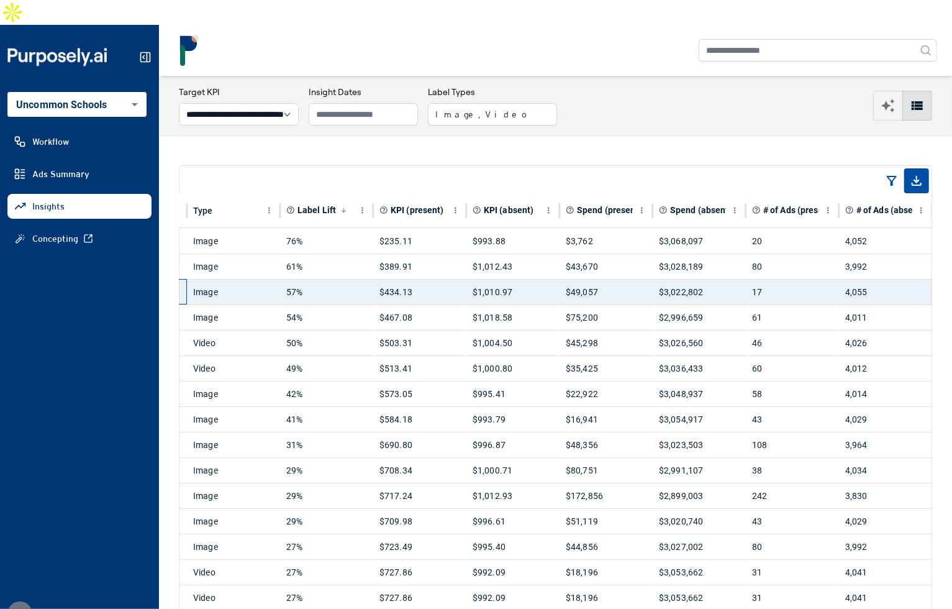
scroll to position [0, 0]
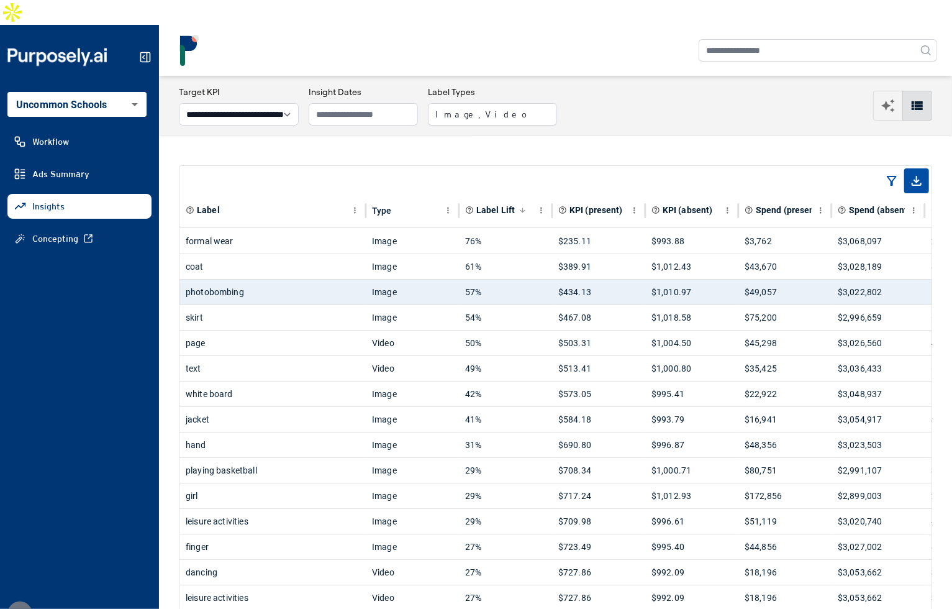
click at [330, 356] on div "text" at bounding box center [273, 368] width 174 height 25
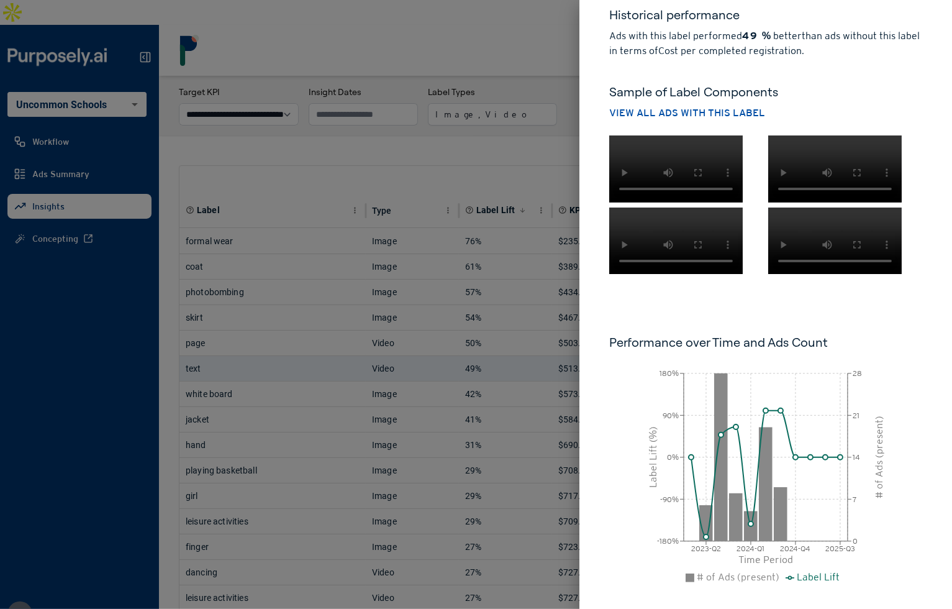
scroll to position [27, 0]
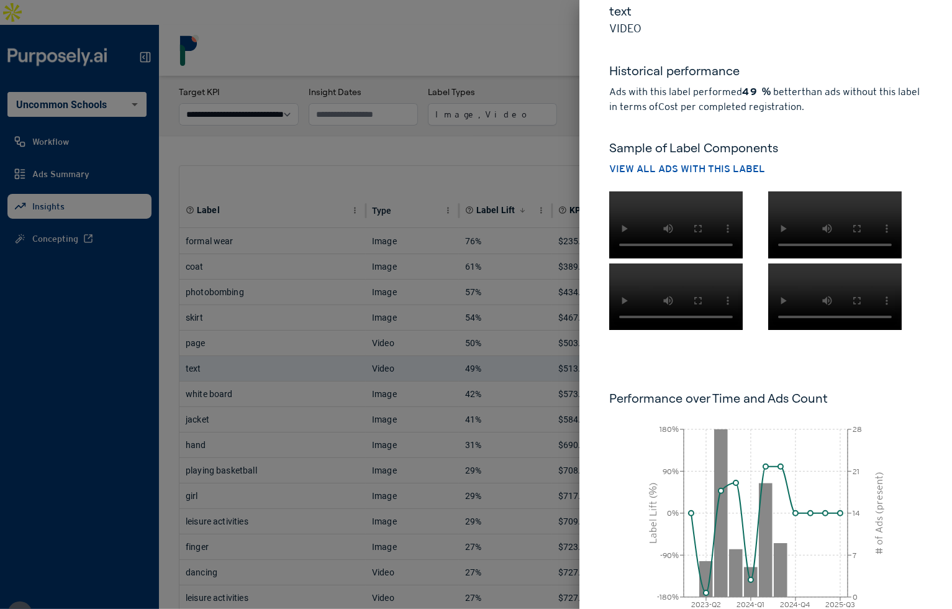
click at [498, 314] on div at bounding box center [476, 304] width 952 height 609
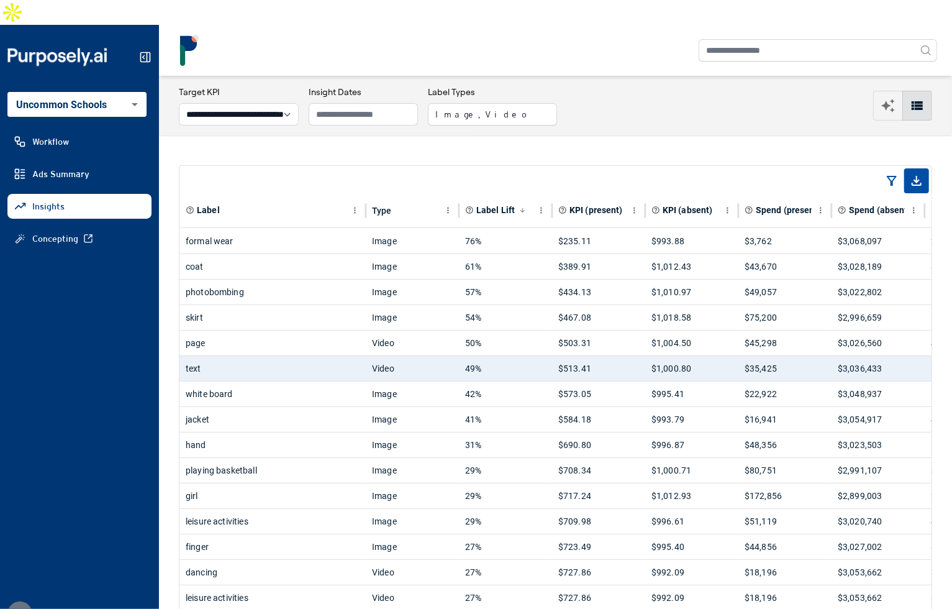
scroll to position [3, 0]
